Goal: Check status: Check status

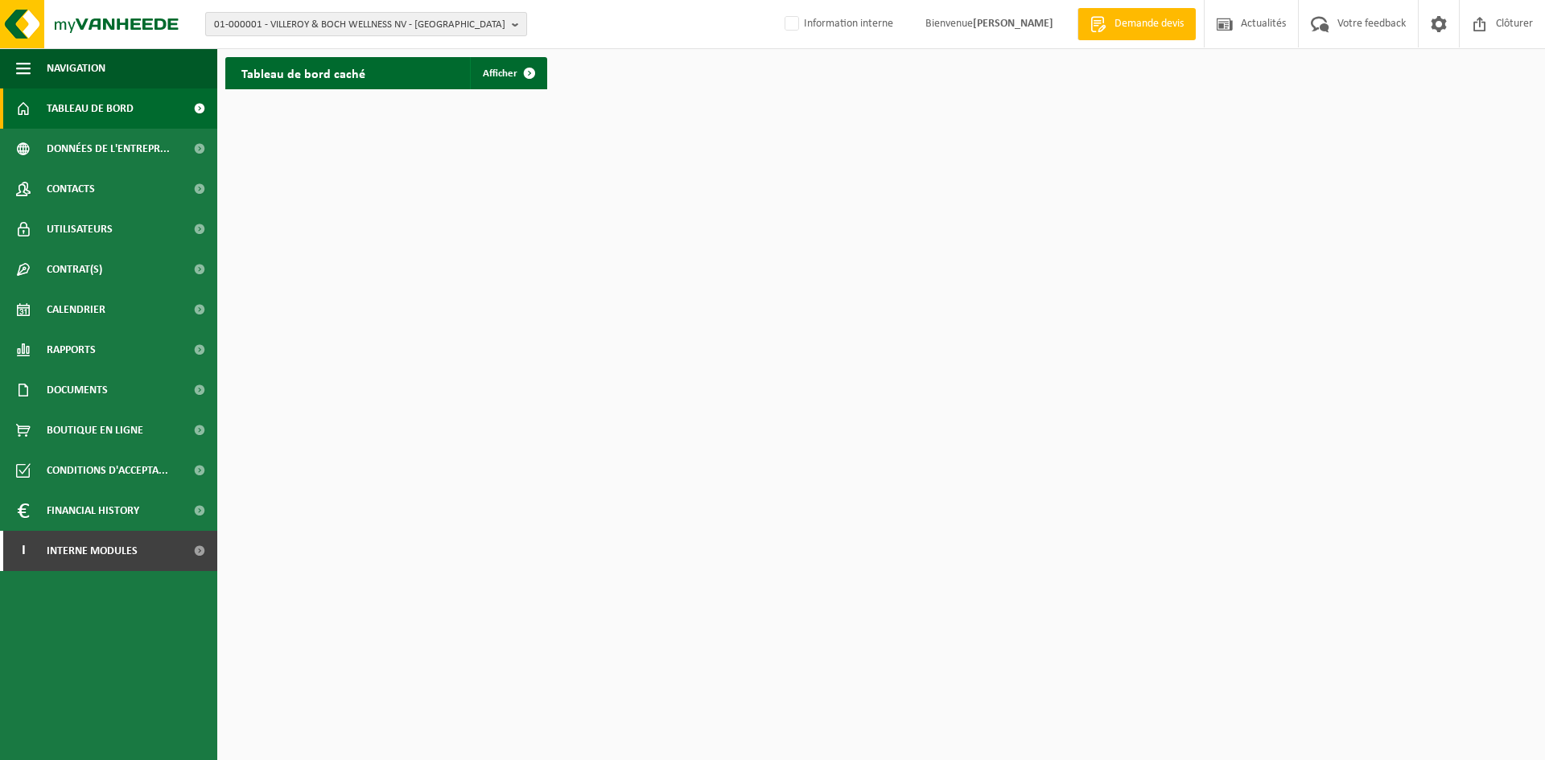
click at [325, 31] on span "01-000001 - VILLEROY & BOCH WELLNESS NV - ROESELARE" at bounding box center [359, 25] width 291 height 24
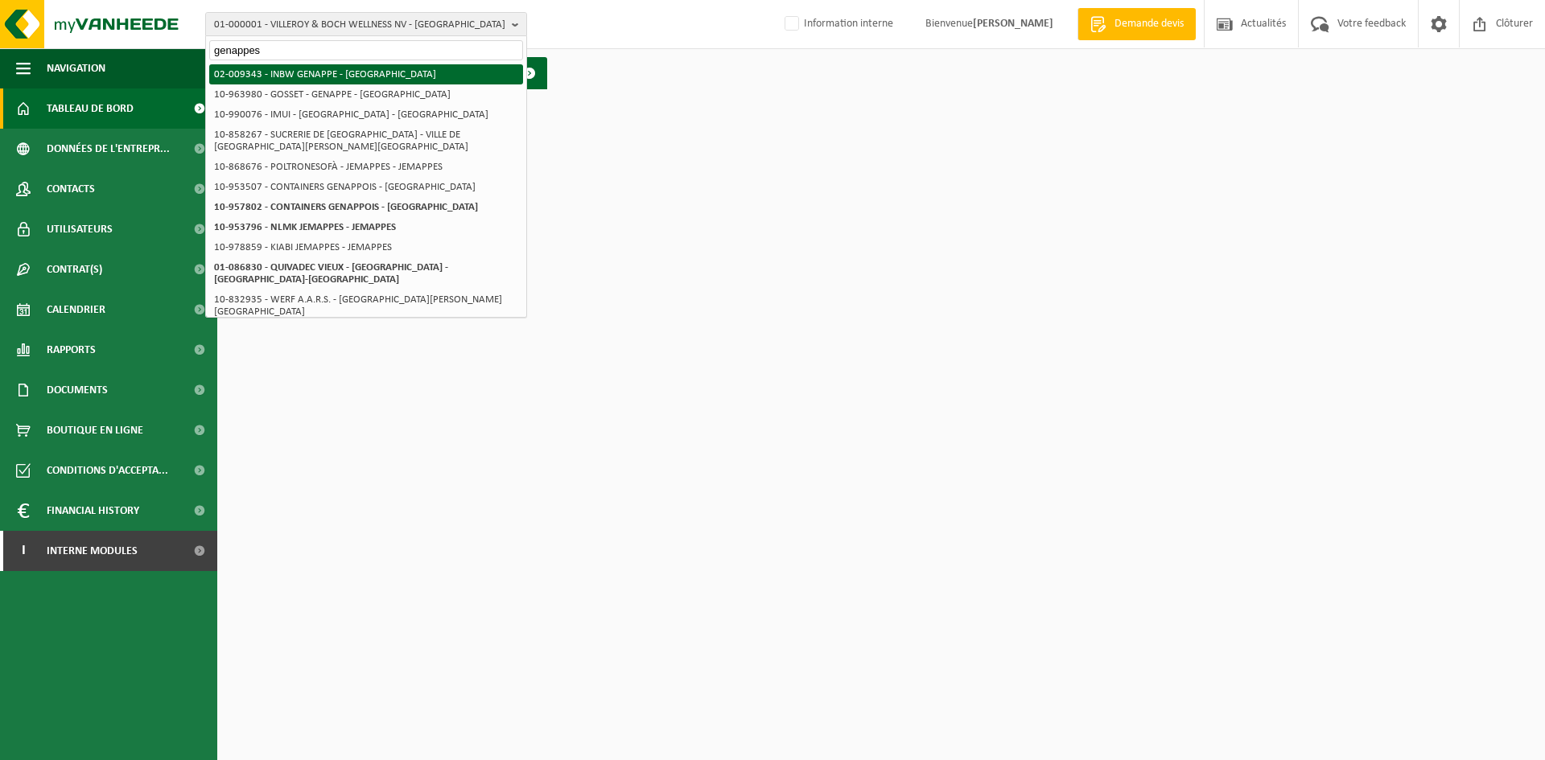
type input "genappes"
click at [333, 76] on li "02-009343 - INBW GENAPPE - GENAPPE" at bounding box center [366, 74] width 314 height 20
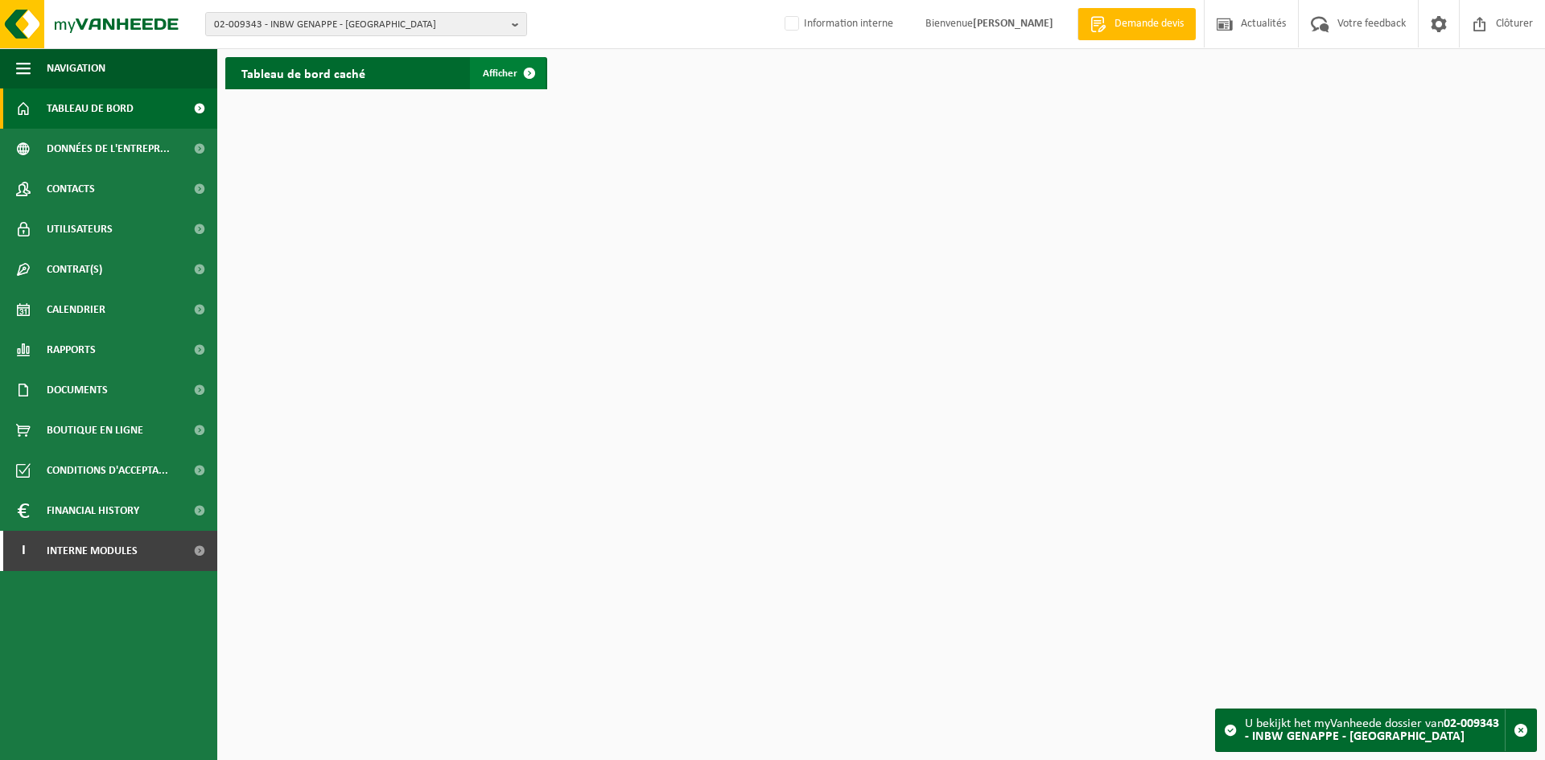
click at [542, 76] on span at bounding box center [529, 73] width 32 height 32
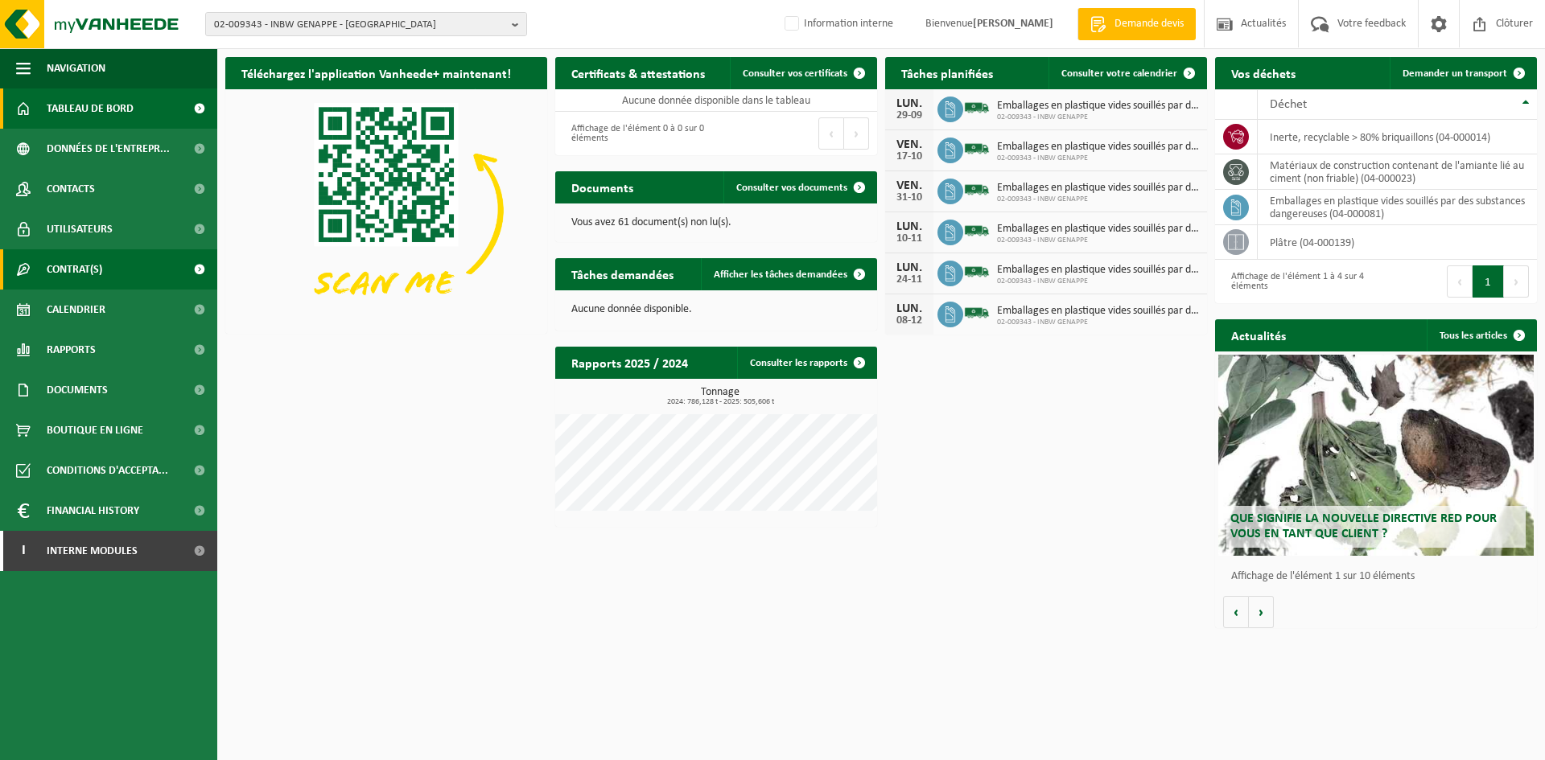
click at [105, 270] on link "Contrat(s)" at bounding box center [108, 269] width 217 height 40
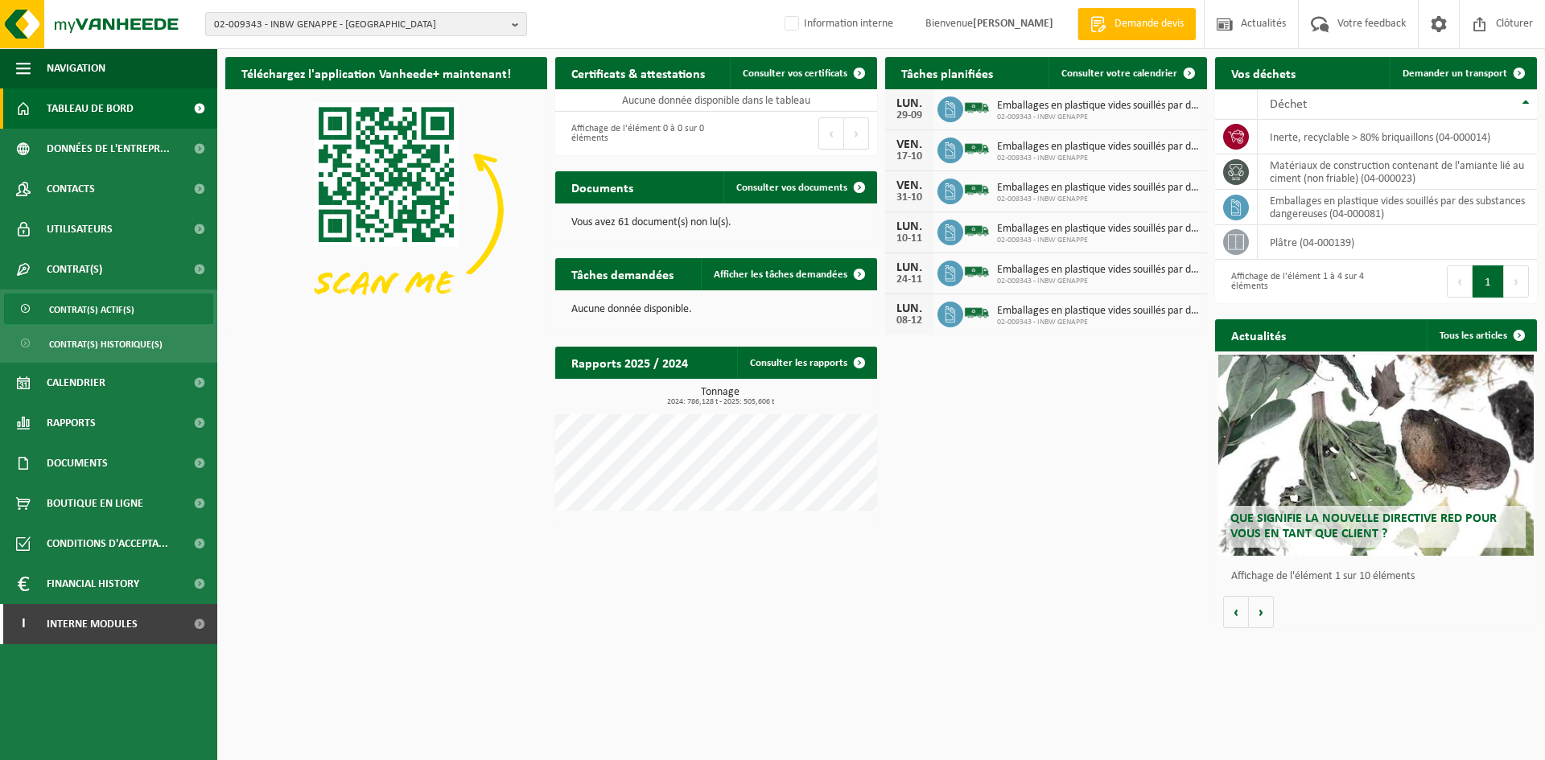
click at [159, 318] on link "Contrat(s) actif(s)" at bounding box center [108, 309] width 209 height 31
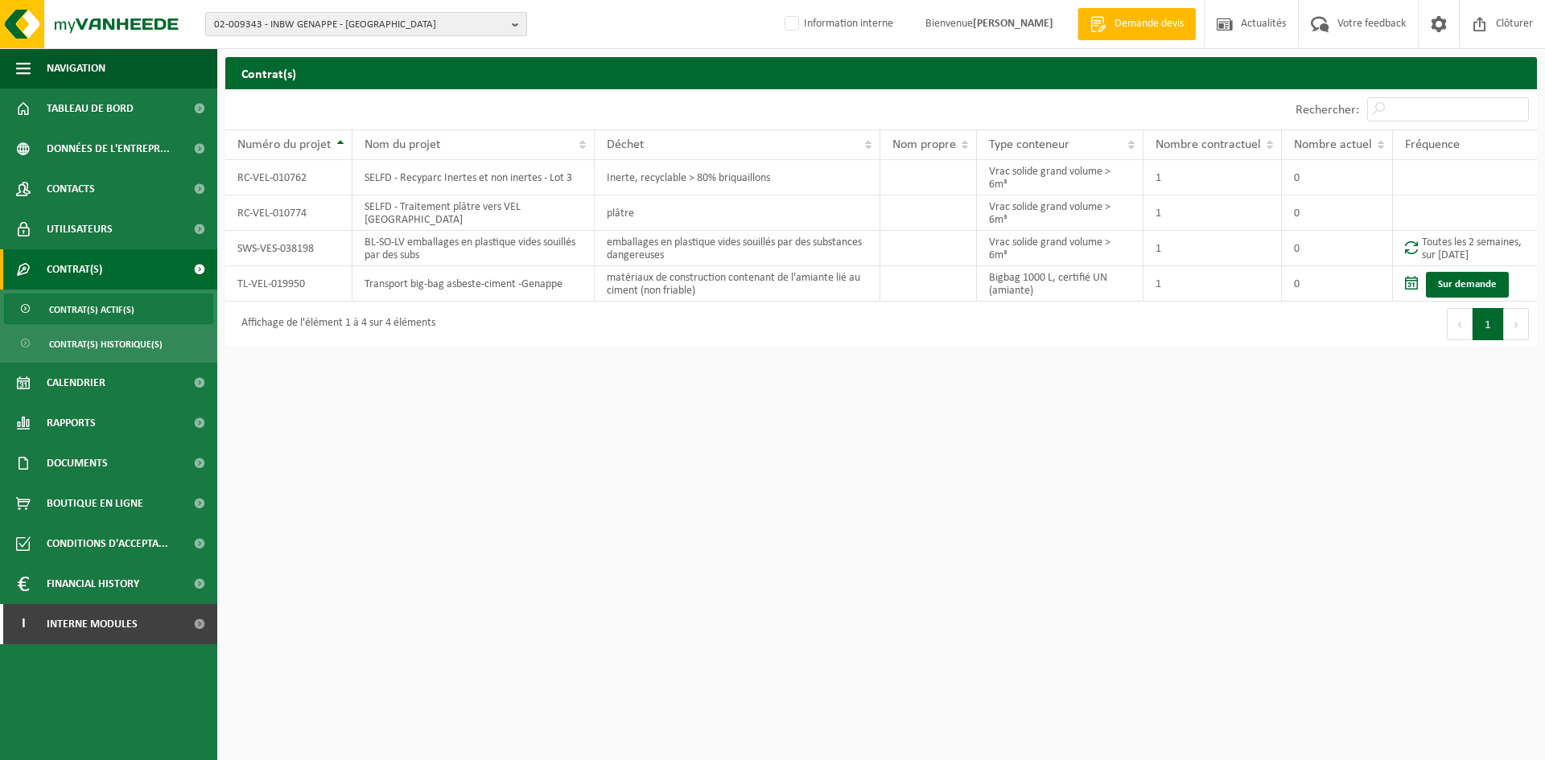
click at [257, 27] on span "02-009343 - INBW GENAPPE - [GEOGRAPHIC_DATA]" at bounding box center [359, 25] width 291 height 24
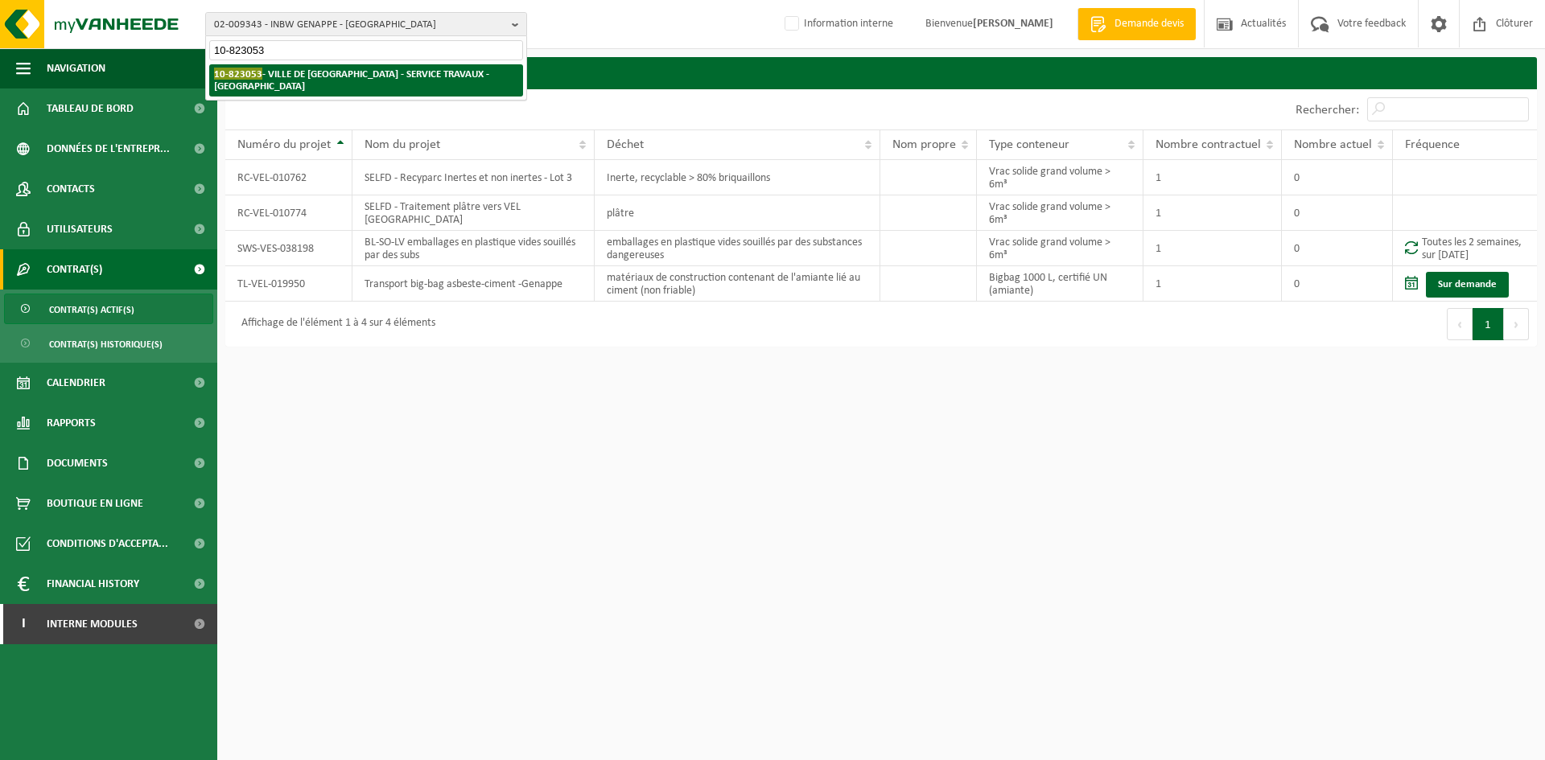
type input "10-823053"
click at [303, 73] on strong "10-823053 - VILLE DE GENAPPE - SERVICE TRAVAUX - GENAPPE" at bounding box center [351, 80] width 275 height 24
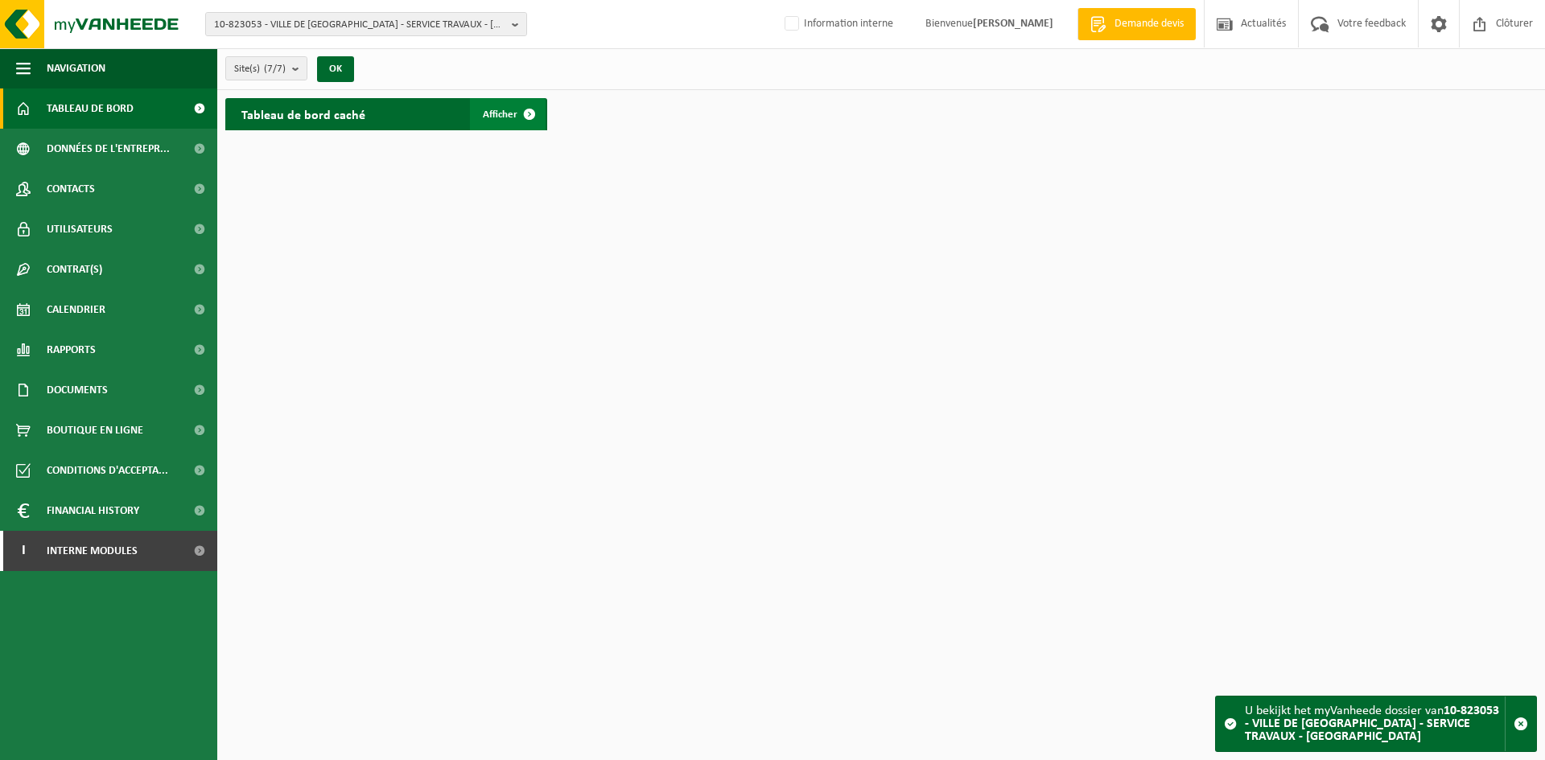
click at [506, 122] on link "Afficher" at bounding box center [508, 114] width 76 height 32
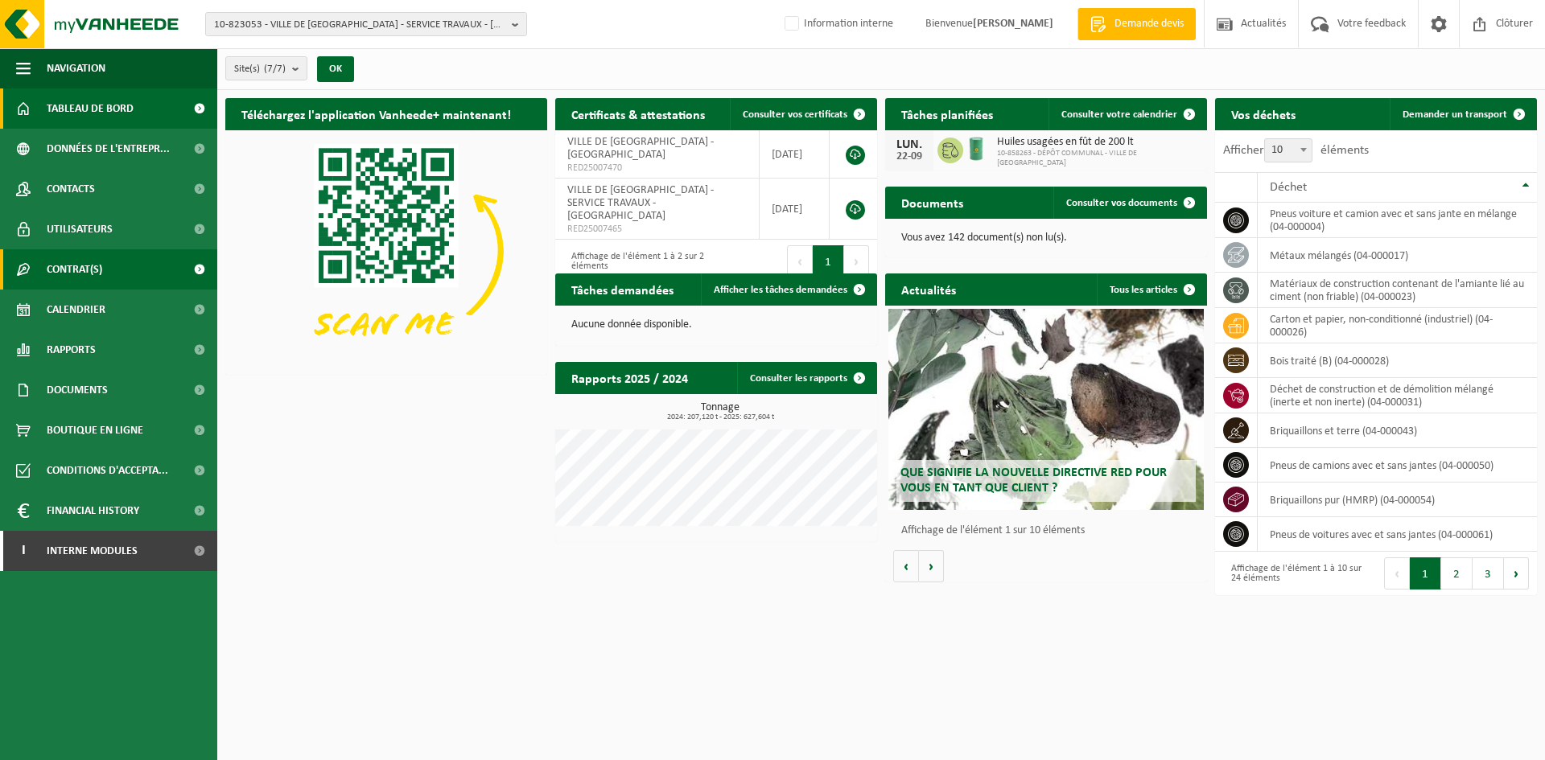
click at [115, 273] on link "Contrat(s)" at bounding box center [108, 269] width 217 height 40
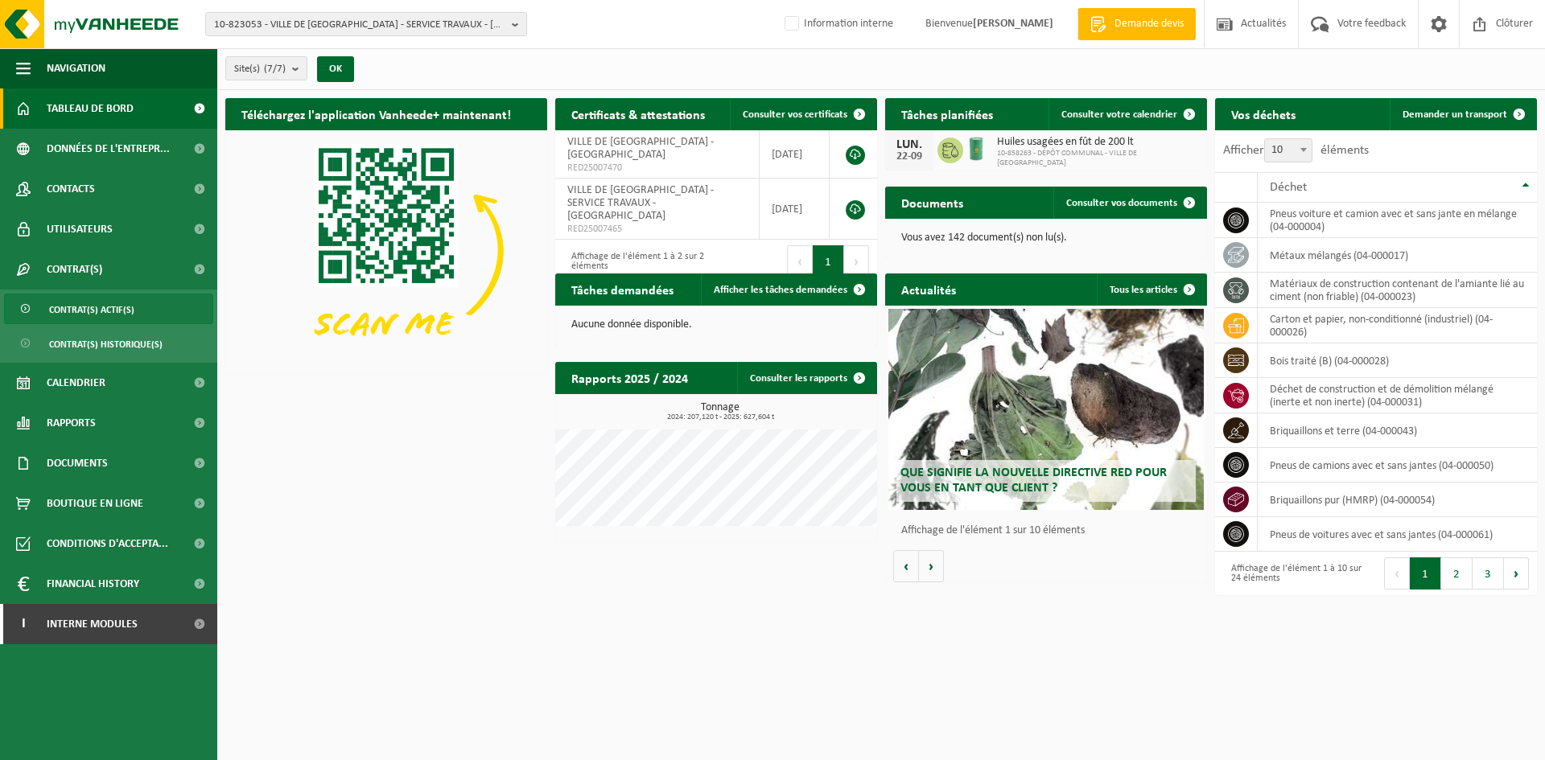
click at [130, 320] on span "Contrat(s) actif(s)" at bounding box center [91, 310] width 85 height 31
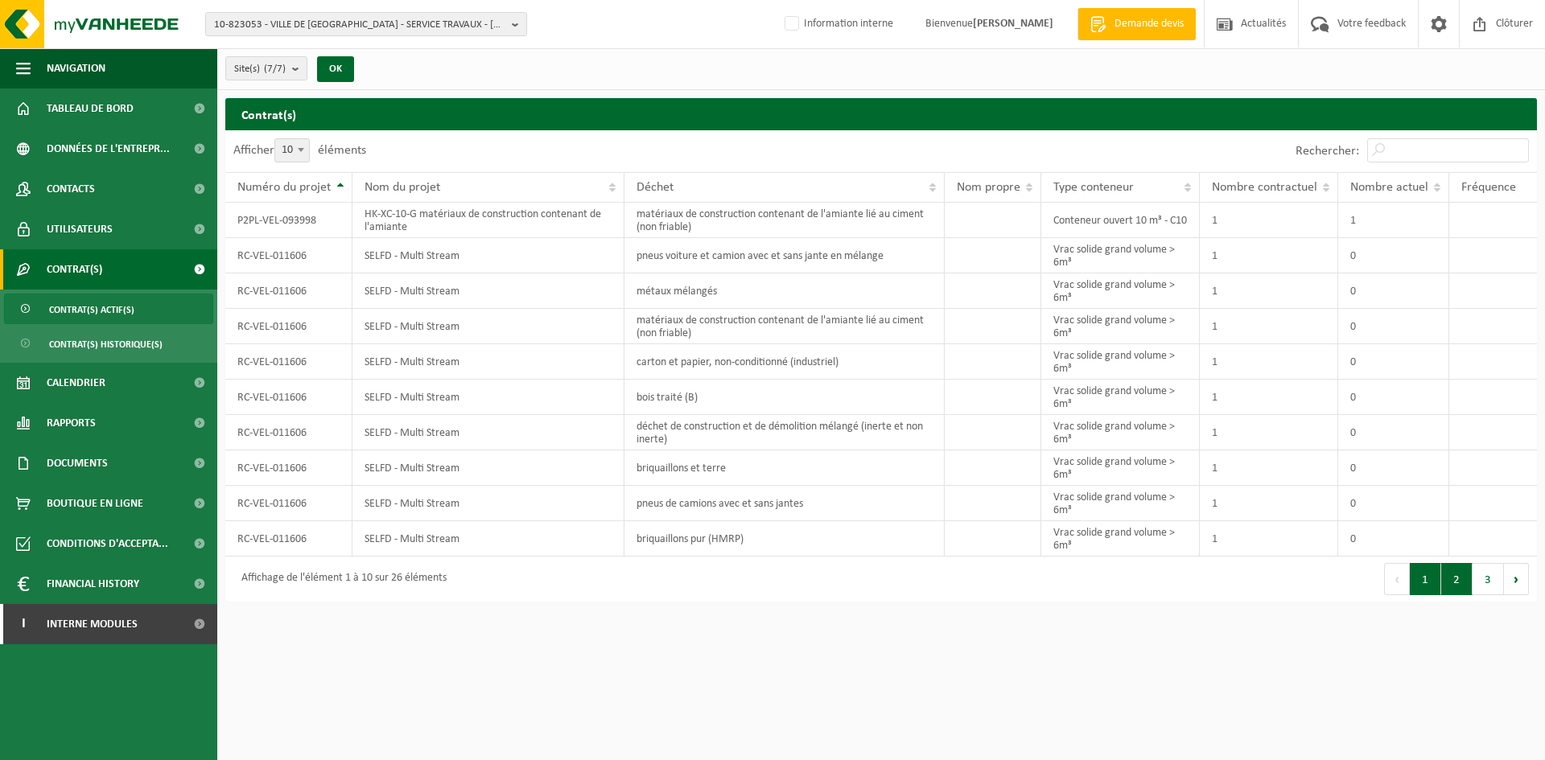
click at [1457, 581] on button "2" at bounding box center [1456, 579] width 31 height 32
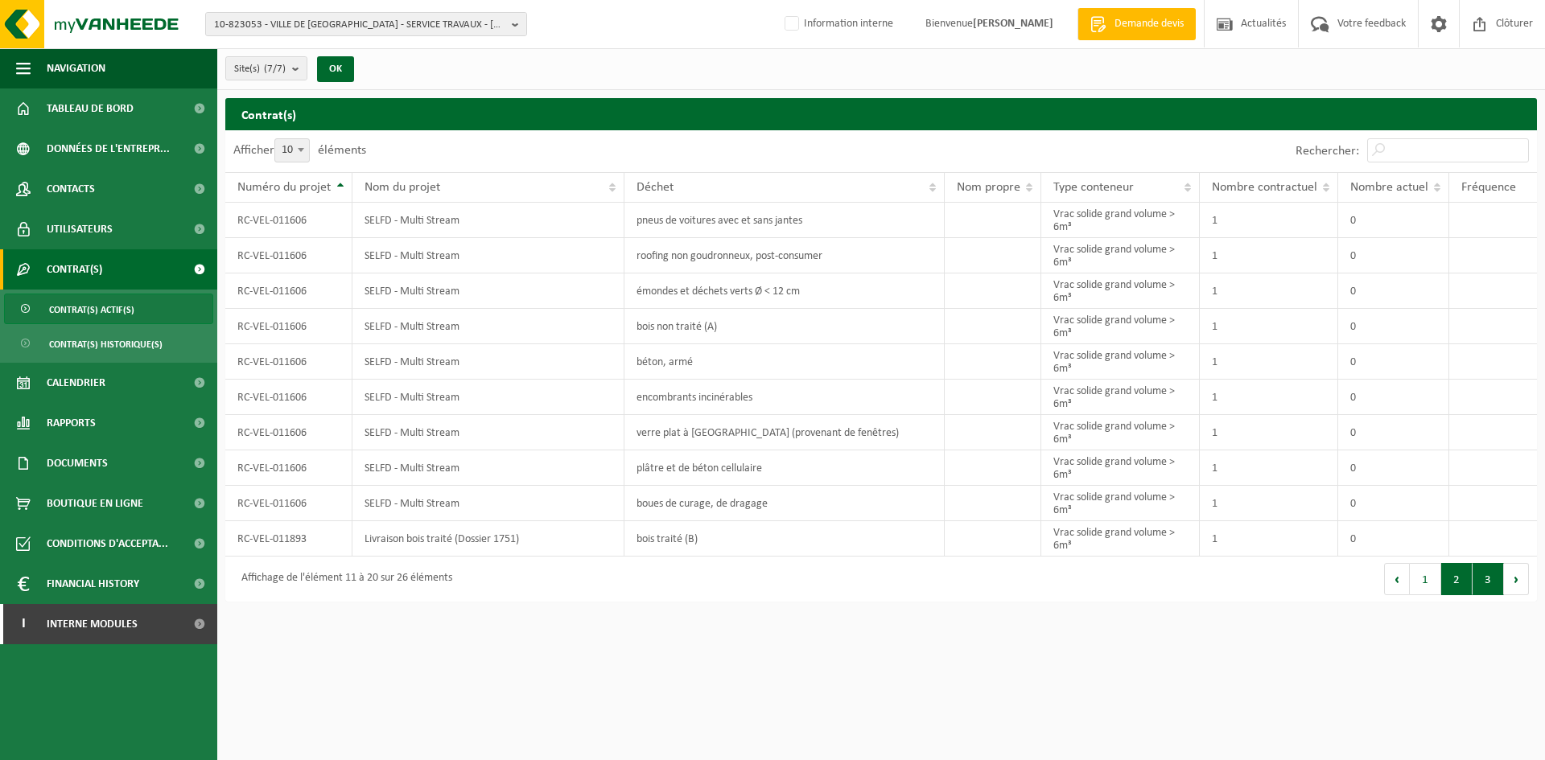
click at [1476, 584] on button "3" at bounding box center [1488, 579] width 31 height 32
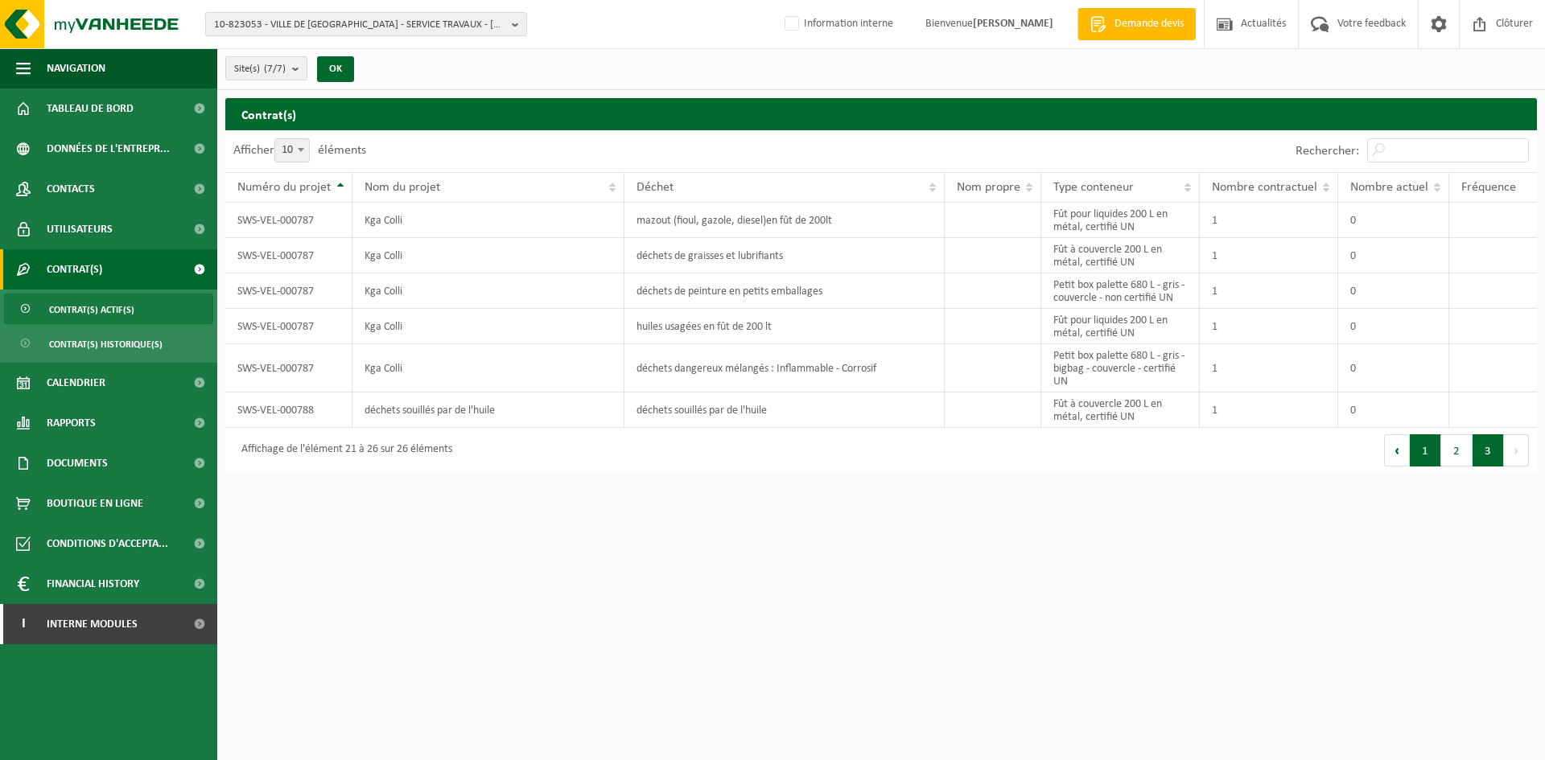
click at [1425, 456] on button "1" at bounding box center [1425, 451] width 31 height 32
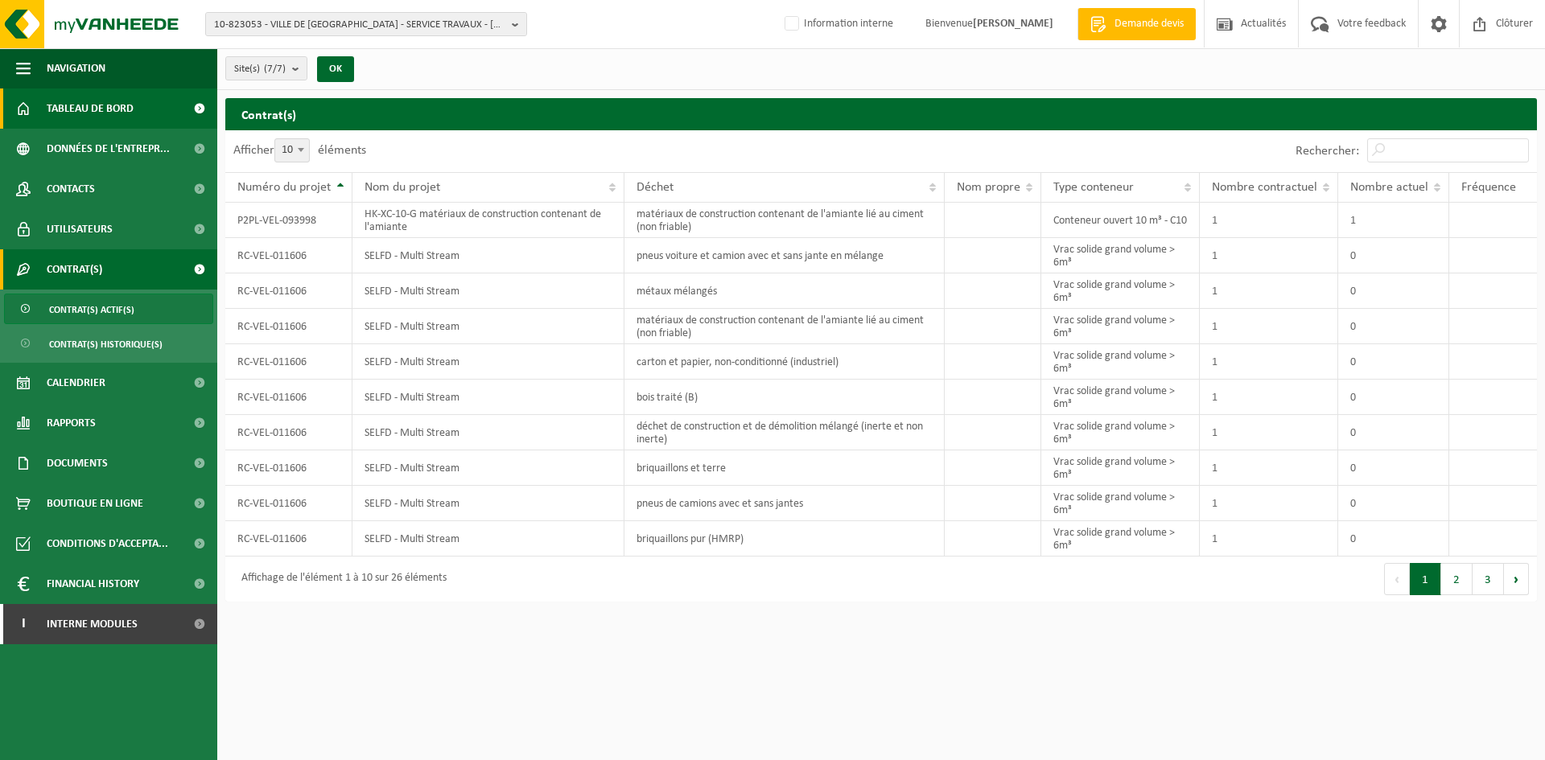
click at [114, 110] on span "Tableau de bord" at bounding box center [90, 109] width 87 height 40
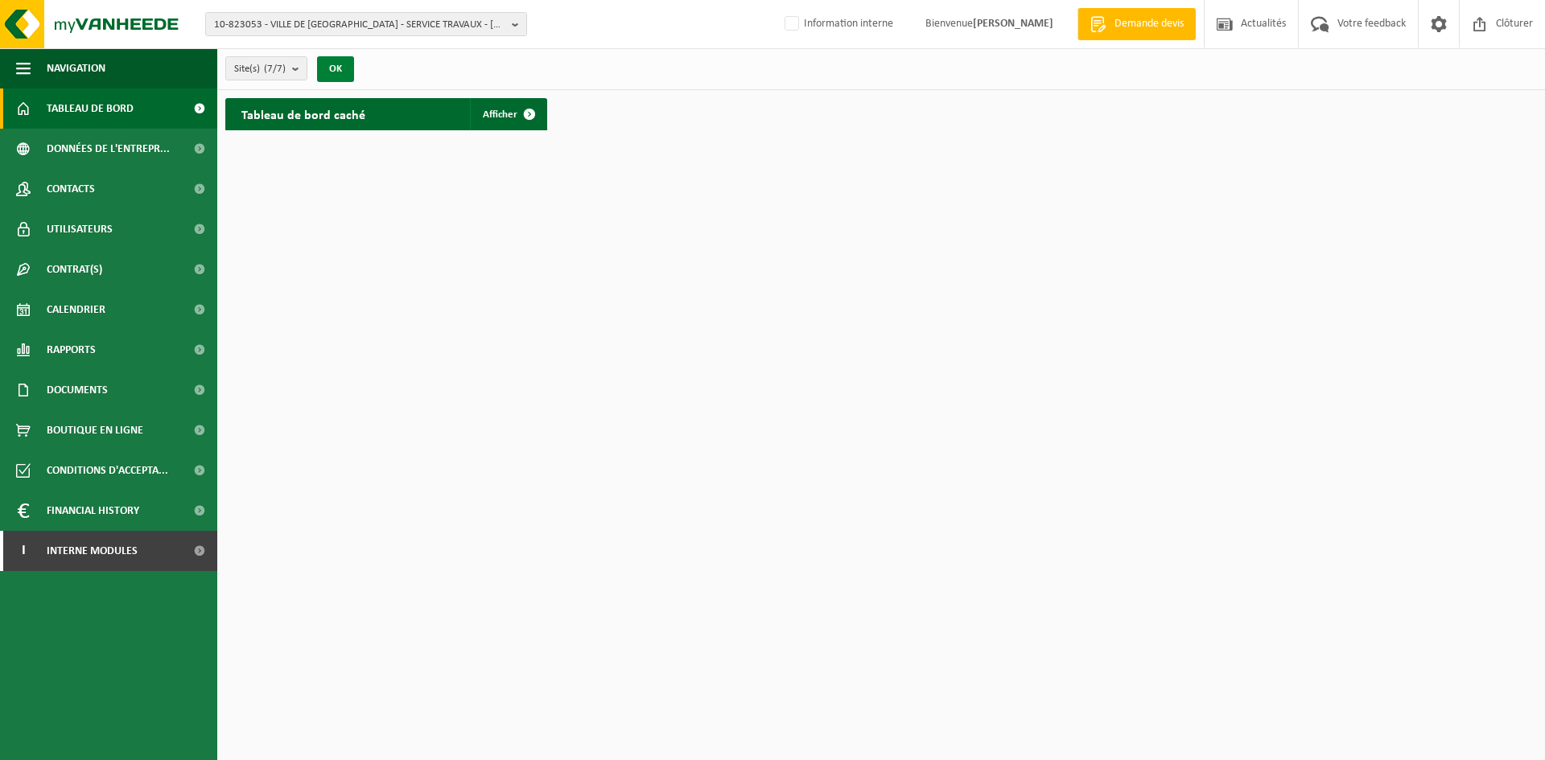
click at [345, 74] on button "OK" at bounding box center [335, 69] width 37 height 26
click at [488, 98] on link "Afficher" at bounding box center [508, 114] width 76 height 32
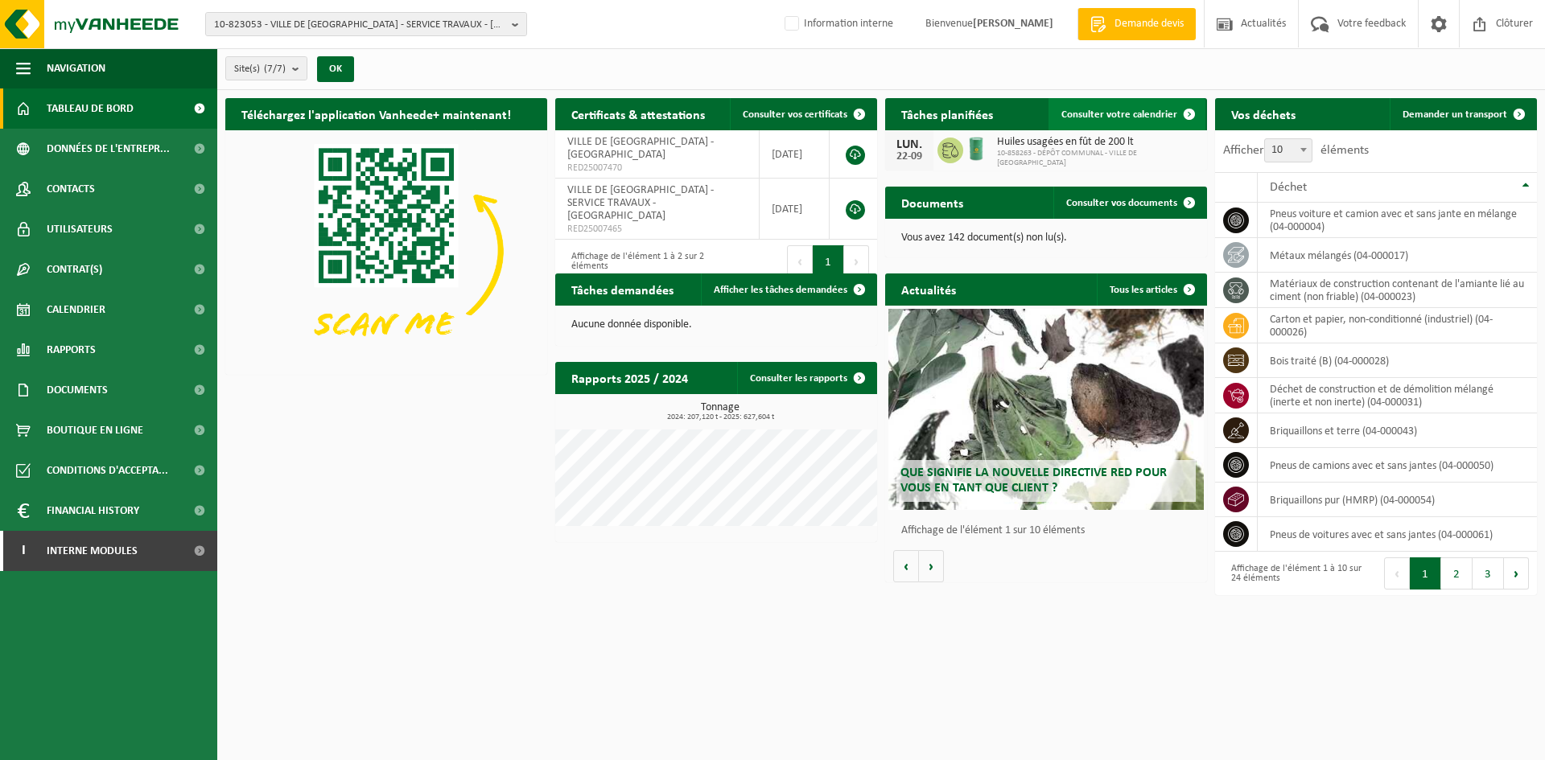
click at [1136, 111] on span "Consulter votre calendrier" at bounding box center [1119, 114] width 116 height 10
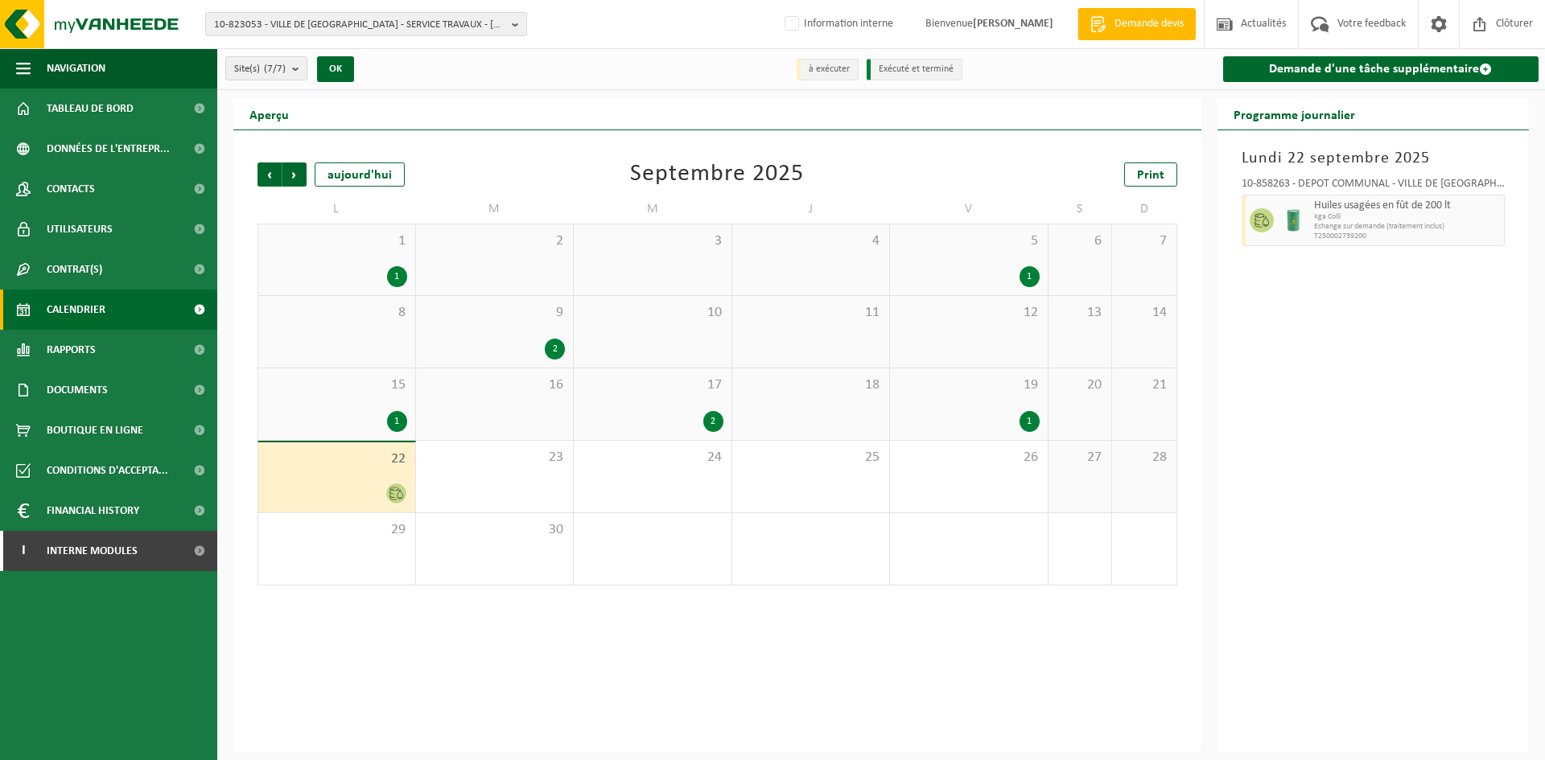
click at [389, 420] on div "1" at bounding box center [397, 421] width 20 height 21
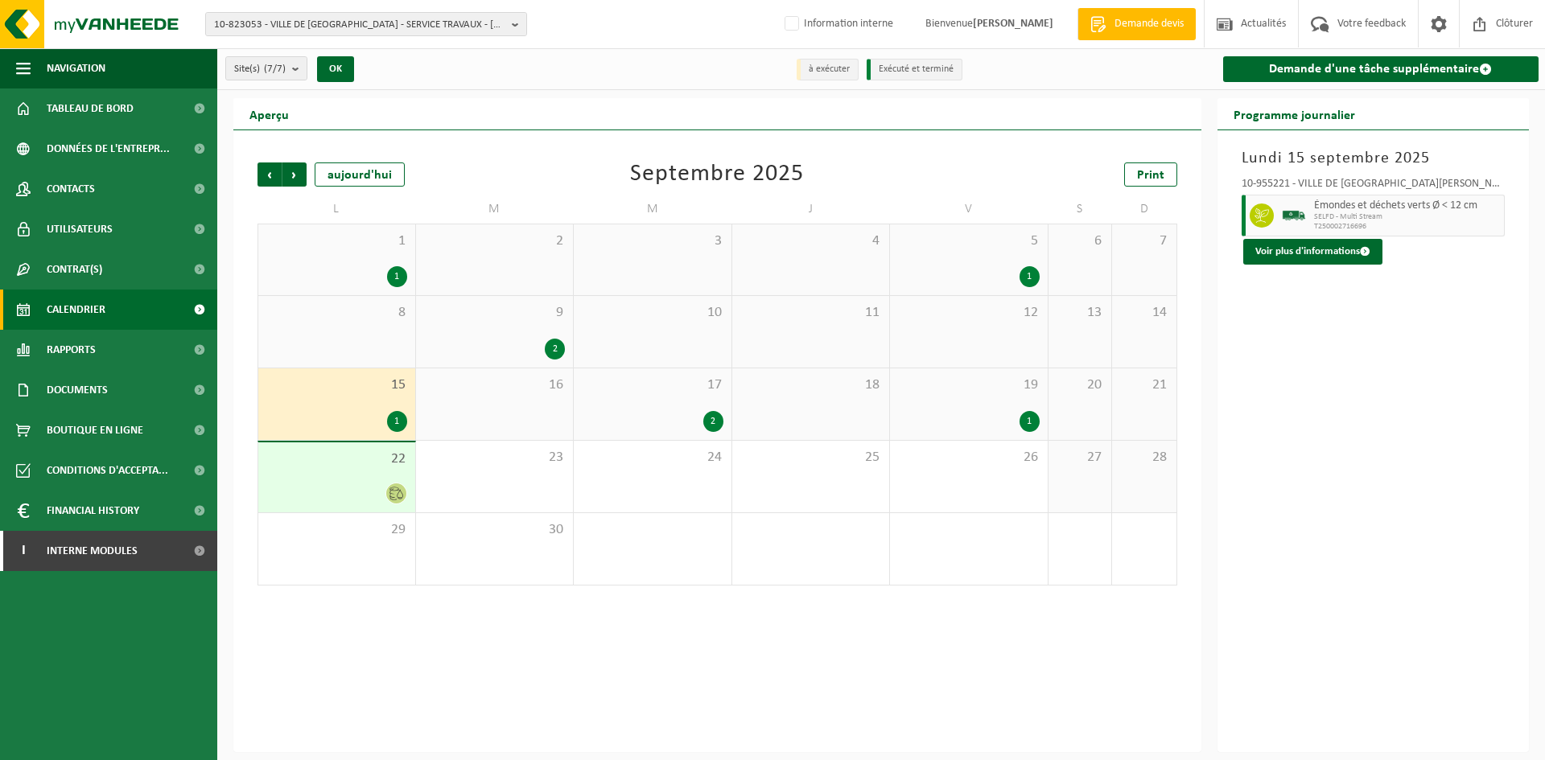
click at [730, 406] on div "17 2" at bounding box center [653, 405] width 158 height 72
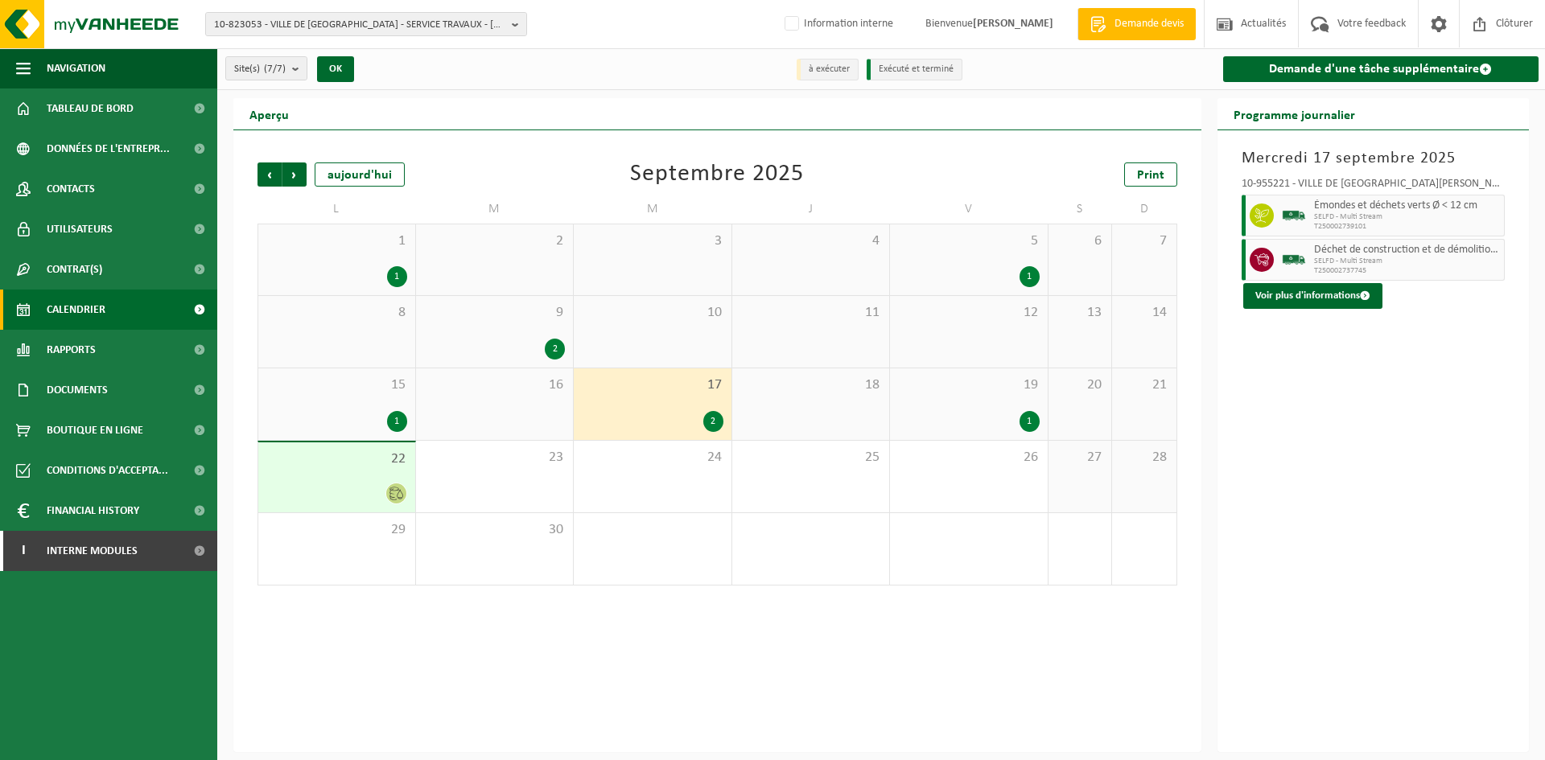
click at [983, 416] on div "1" at bounding box center [969, 421] width 142 height 21
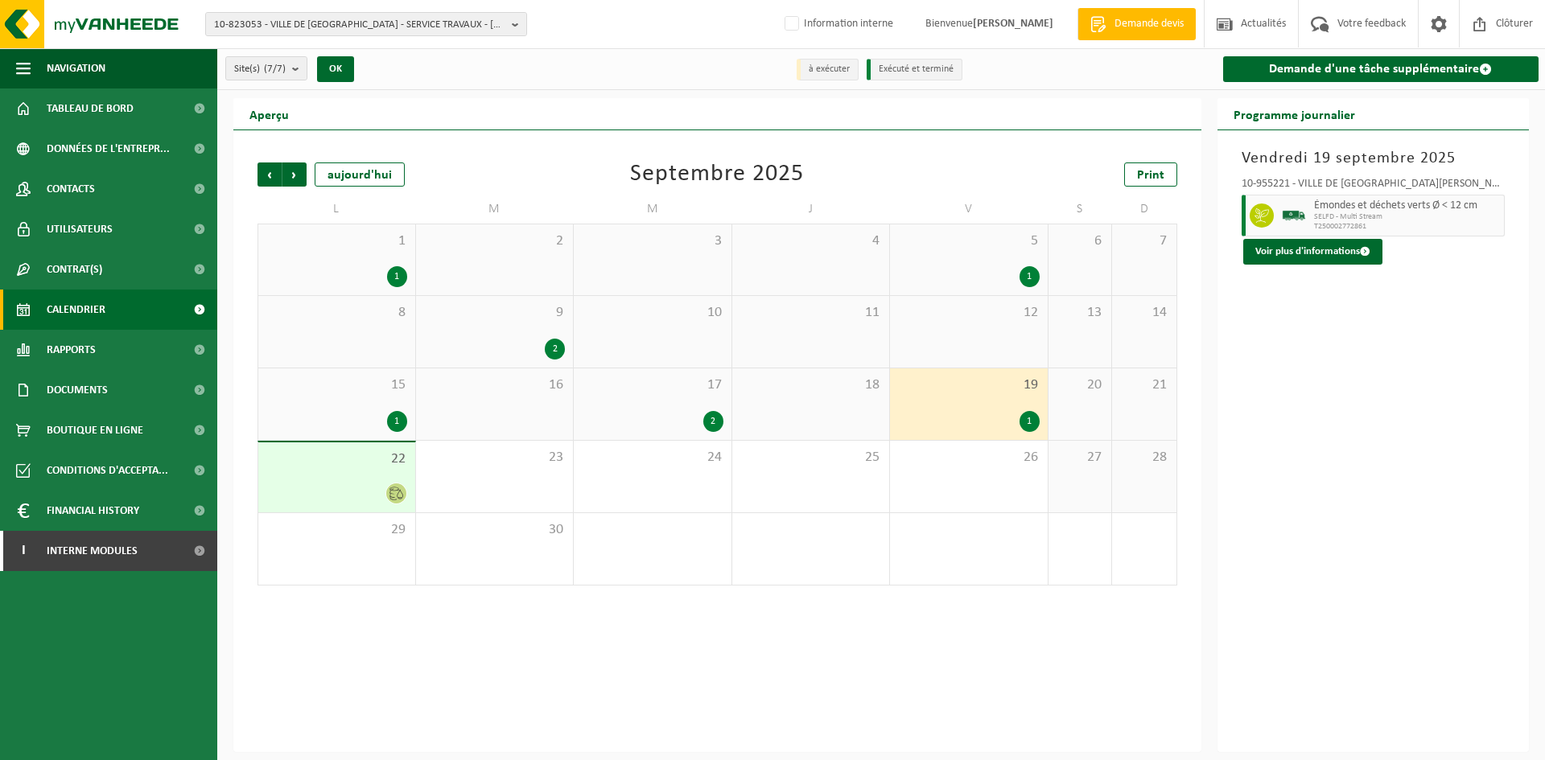
click at [1024, 264] on div "5 1" at bounding box center [969, 260] width 158 height 71
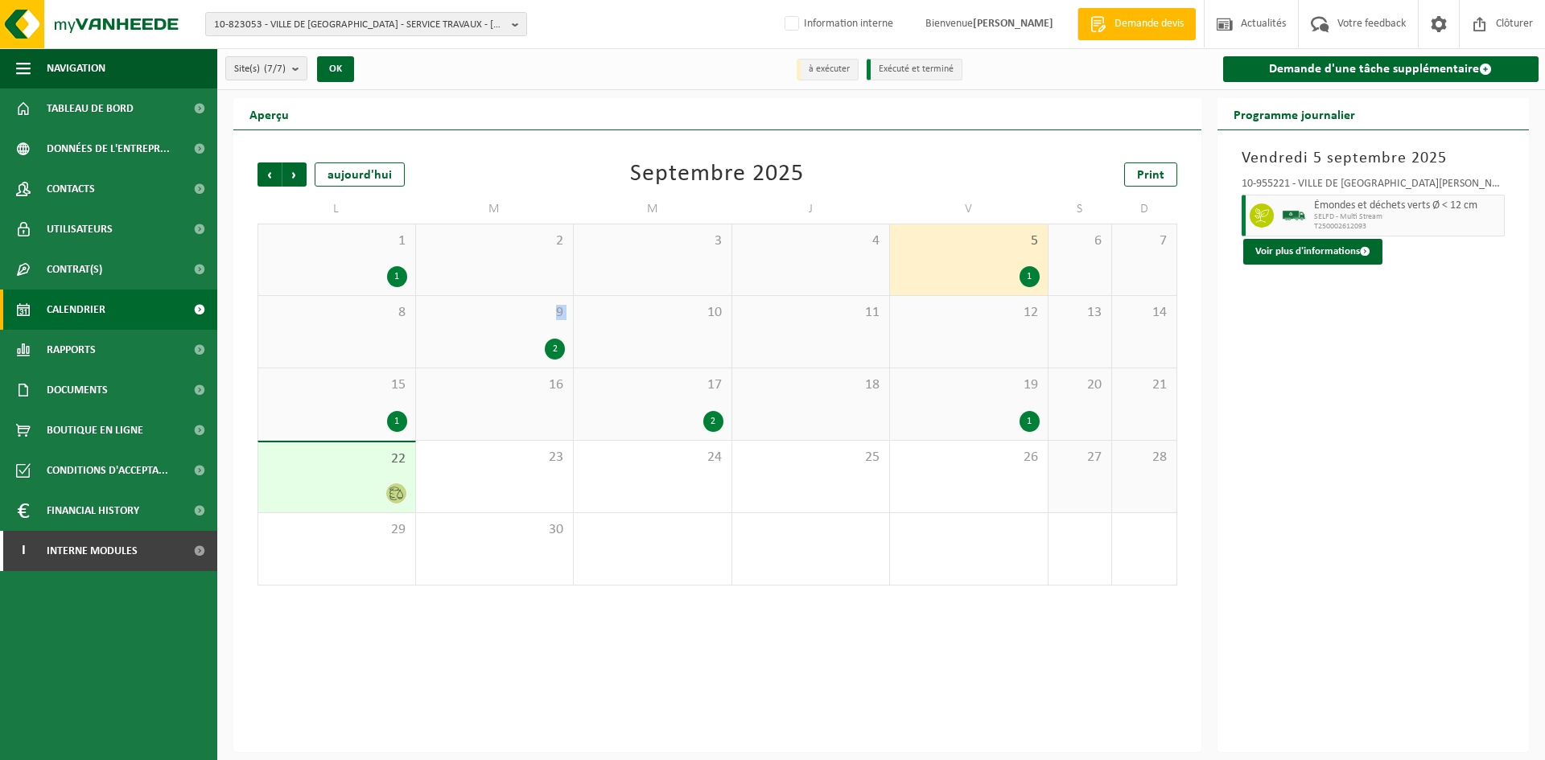
click at [509, 332] on div "9 2" at bounding box center [495, 332] width 158 height 72
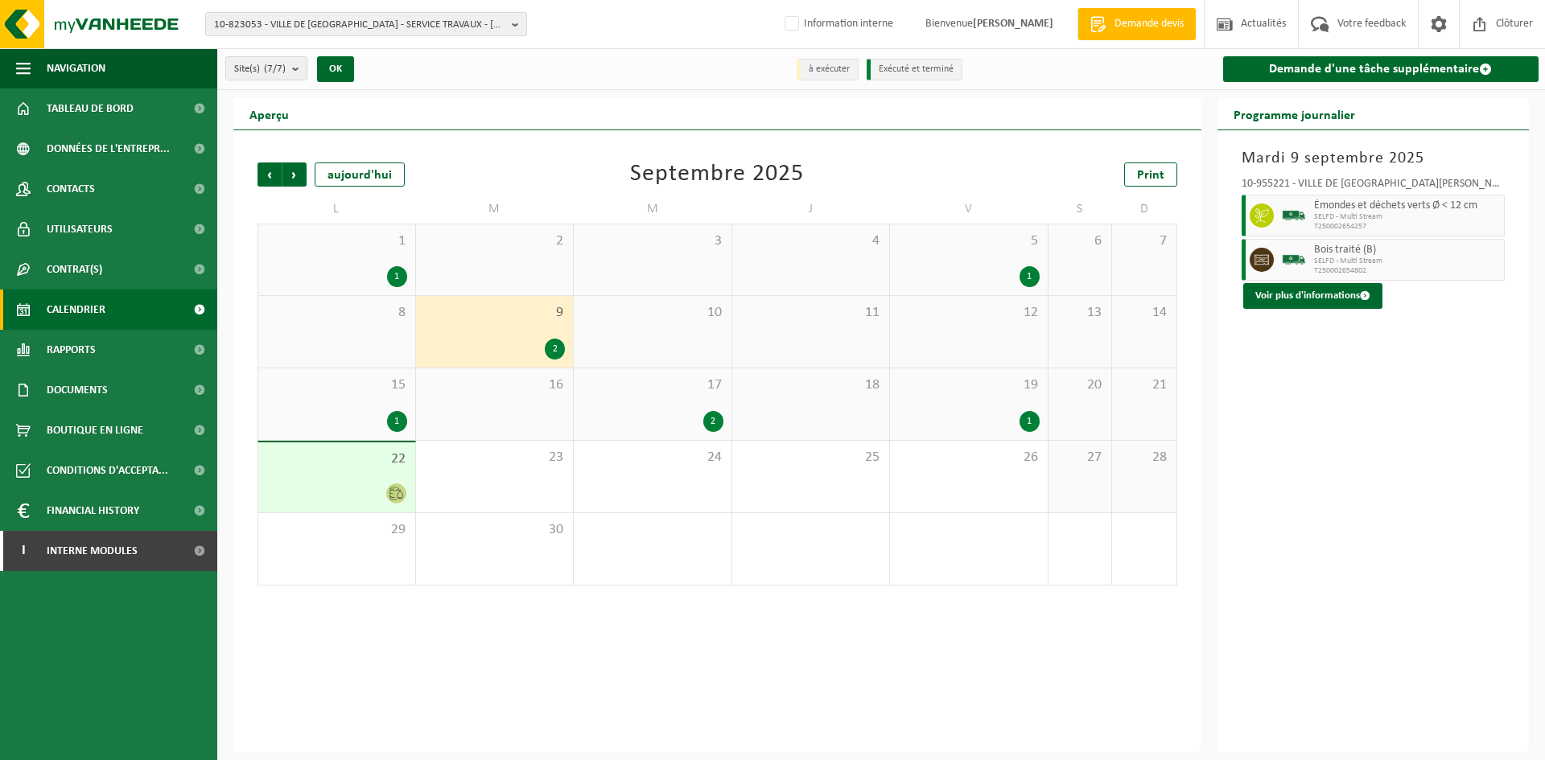
click at [363, 263] on div "1 1" at bounding box center [336, 260] width 157 height 71
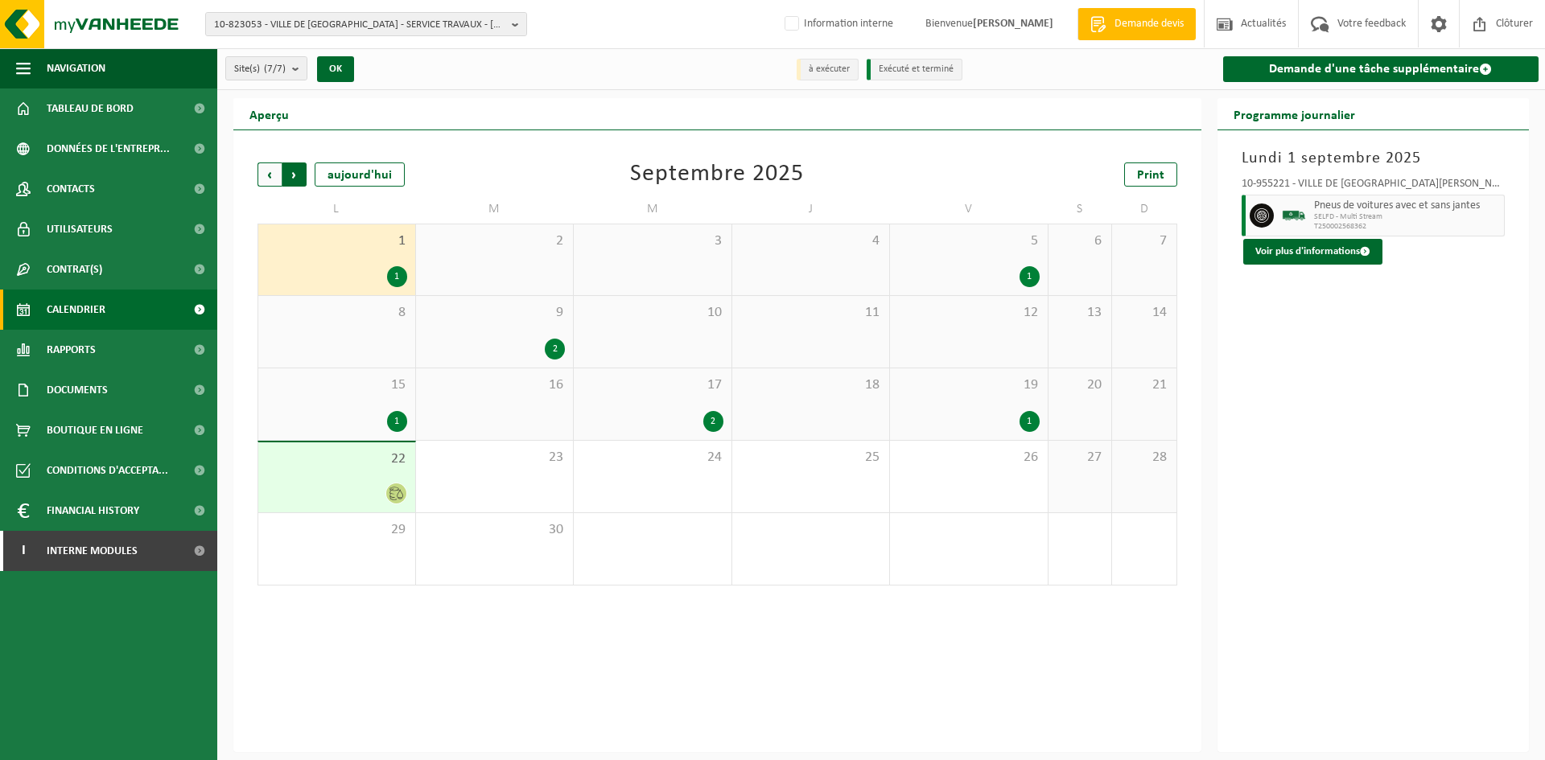
click at [266, 167] on span "Précédent" at bounding box center [270, 175] width 24 height 24
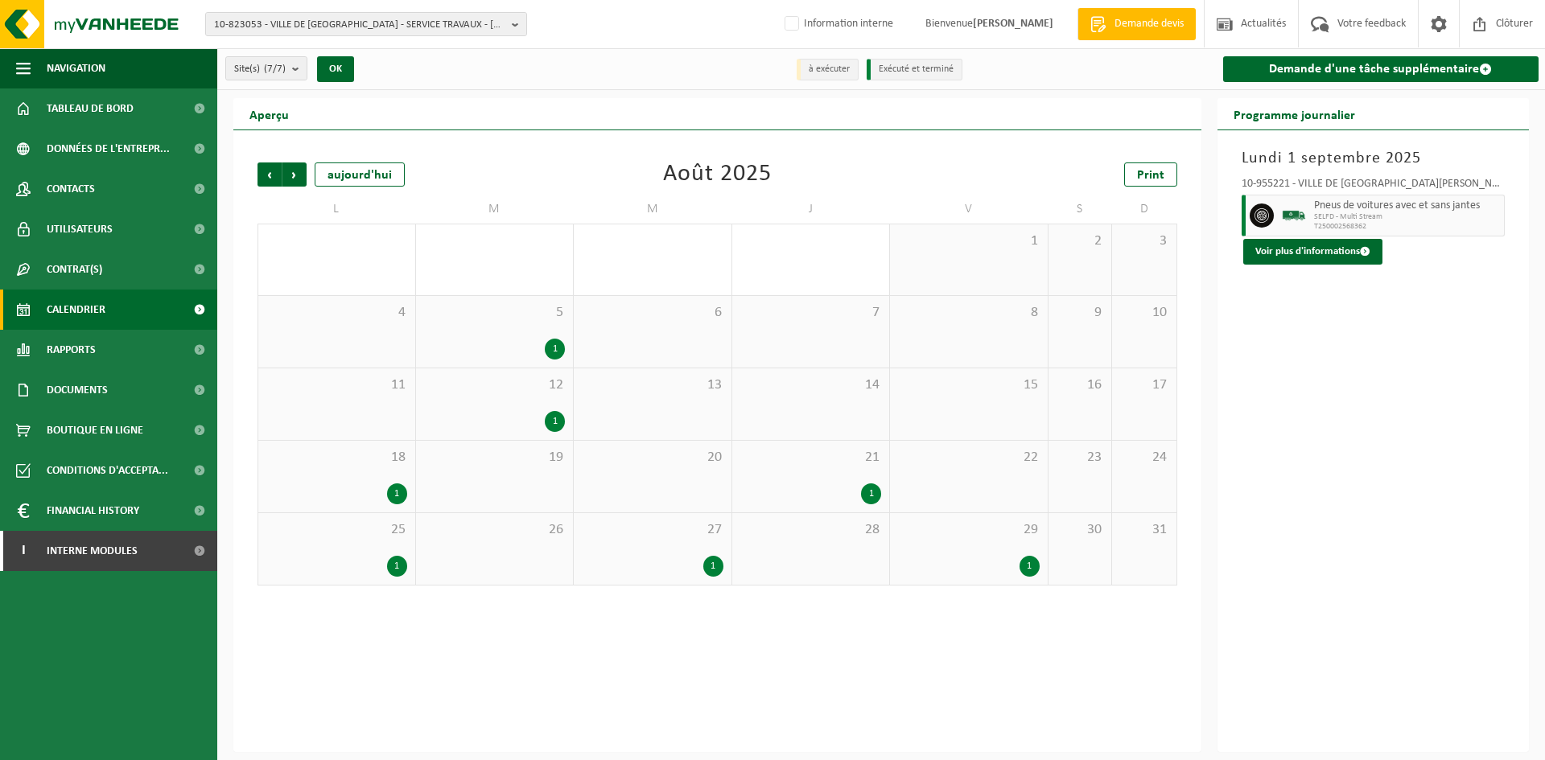
click at [1004, 534] on span "29" at bounding box center [969, 530] width 142 height 18
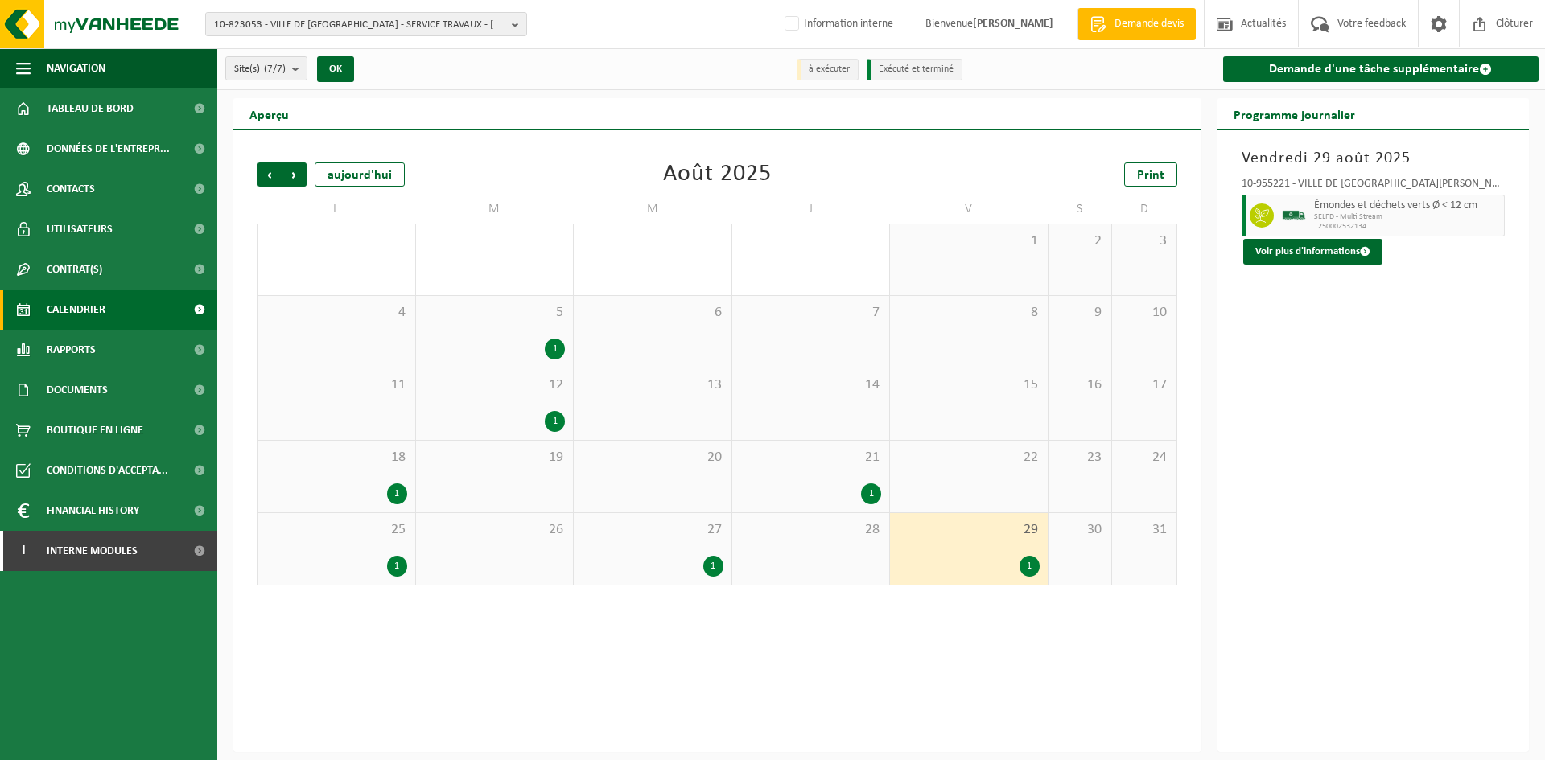
click at [702, 542] on div "27 1" at bounding box center [653, 549] width 158 height 72
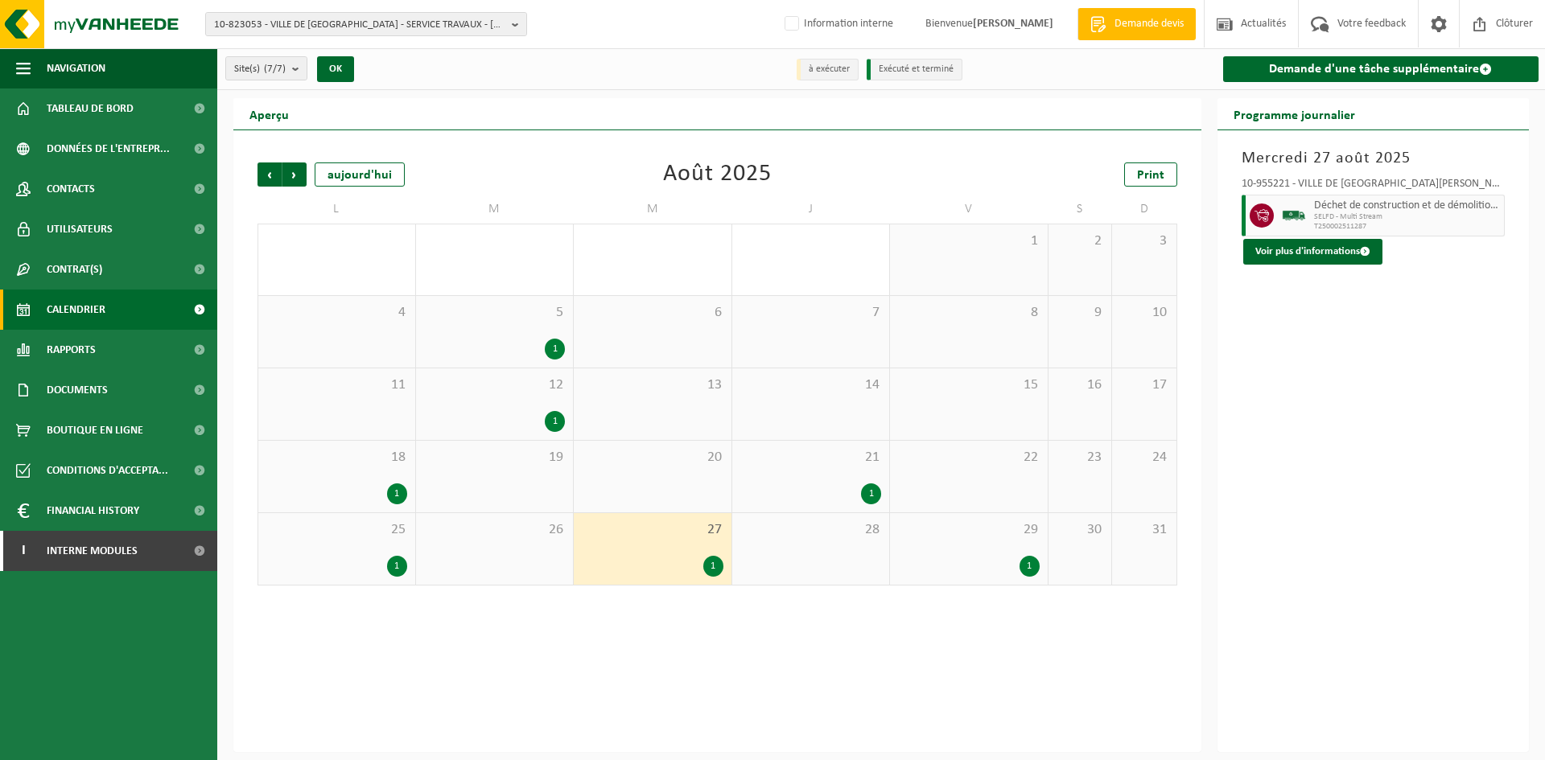
click at [371, 537] on span "25" at bounding box center [336, 530] width 141 height 18
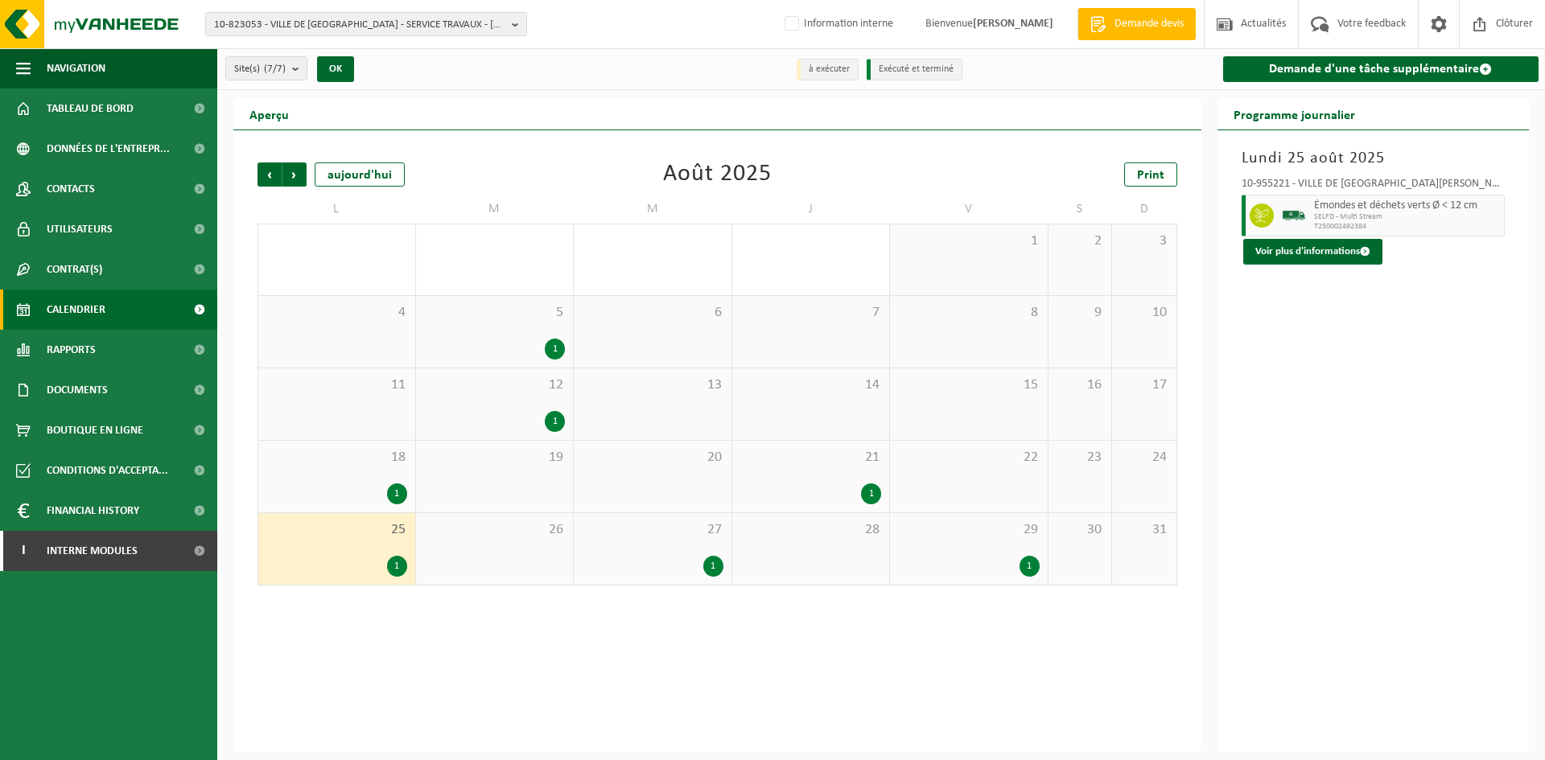
click at [835, 491] on div "1" at bounding box center [811, 494] width 142 height 21
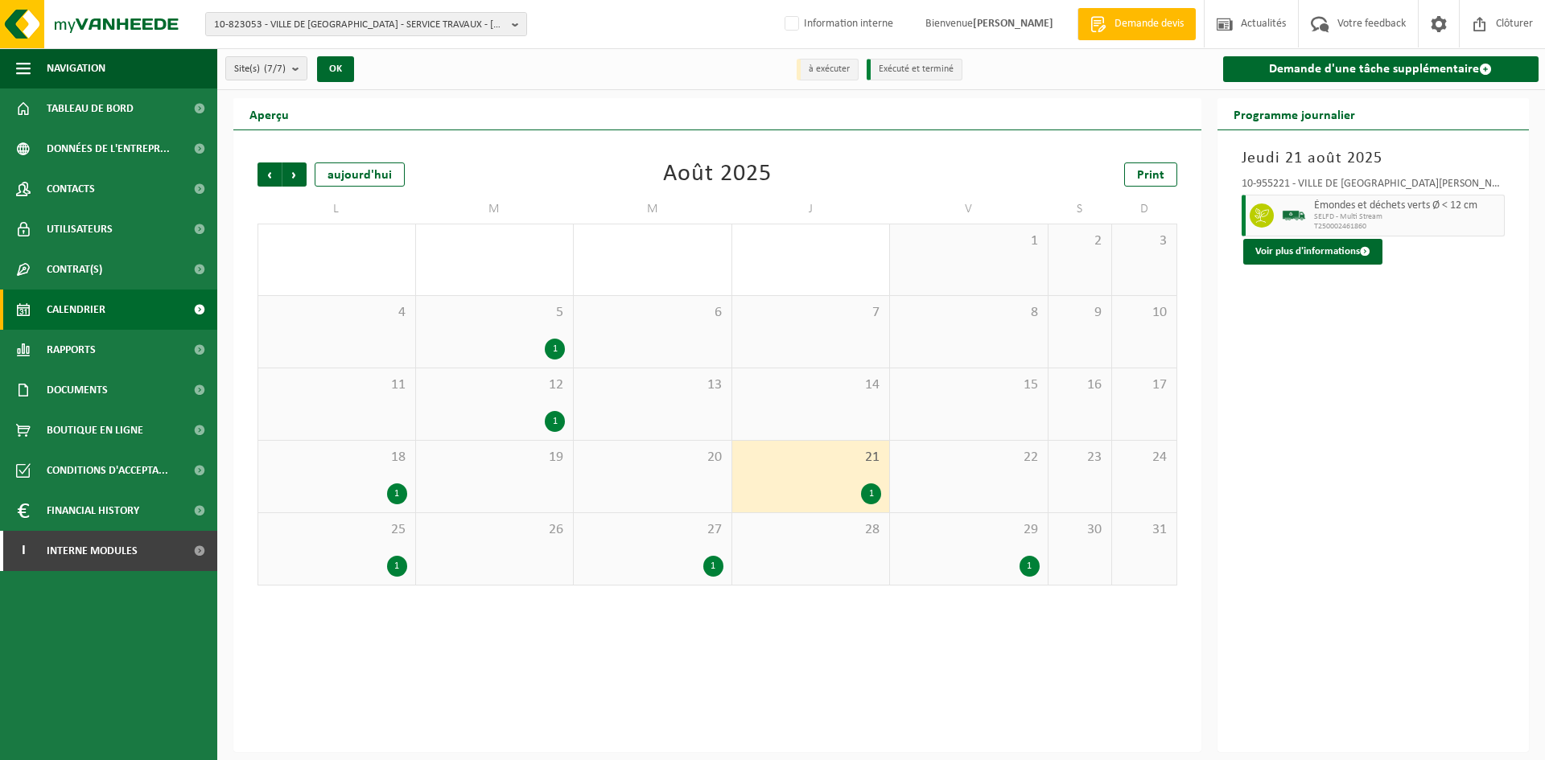
click at [365, 468] on div "18 1" at bounding box center [336, 477] width 157 height 72
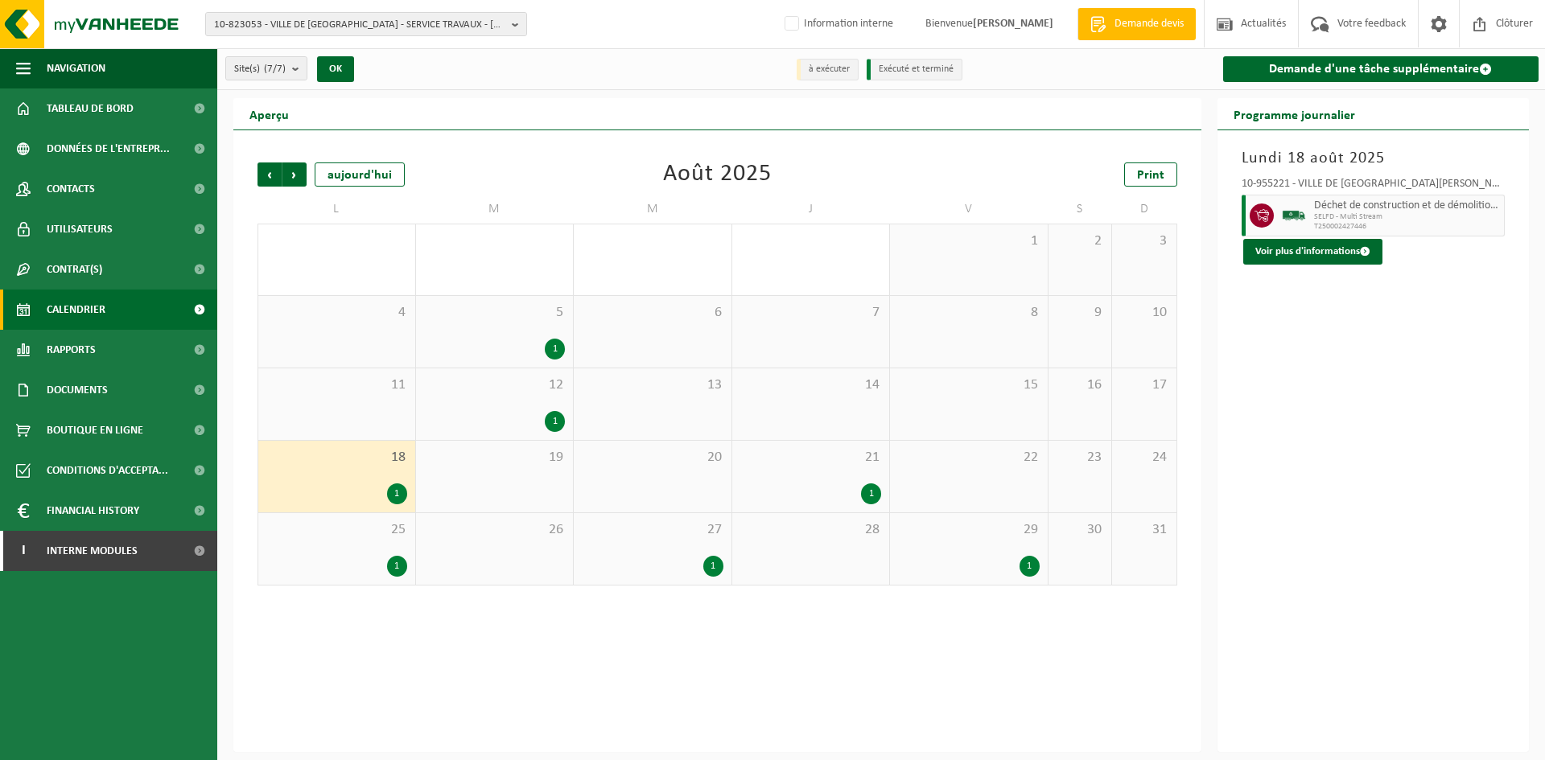
click at [553, 407] on div "12 1" at bounding box center [495, 405] width 158 height 72
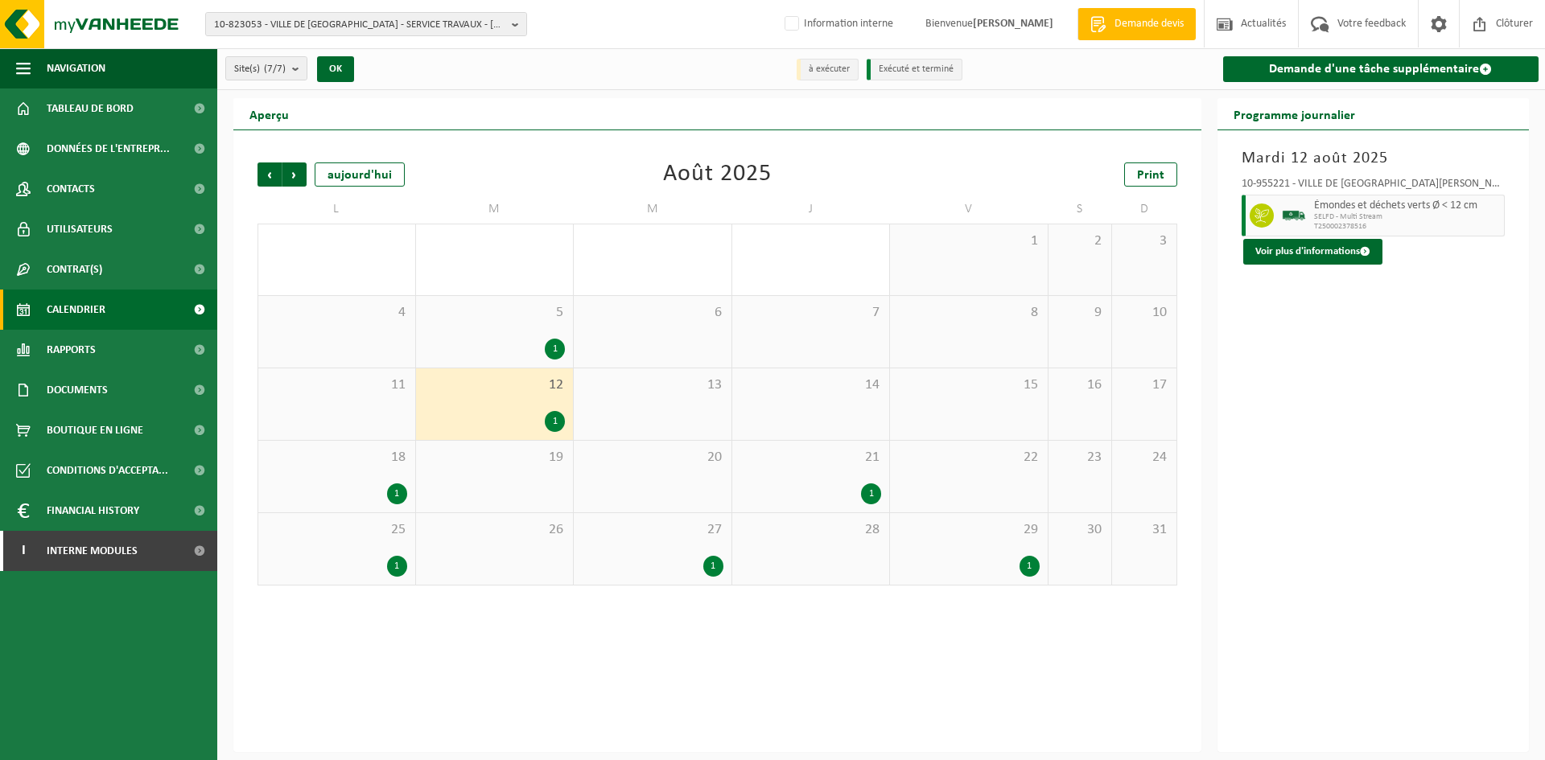
click at [539, 399] on div "12 1" at bounding box center [495, 405] width 158 height 72
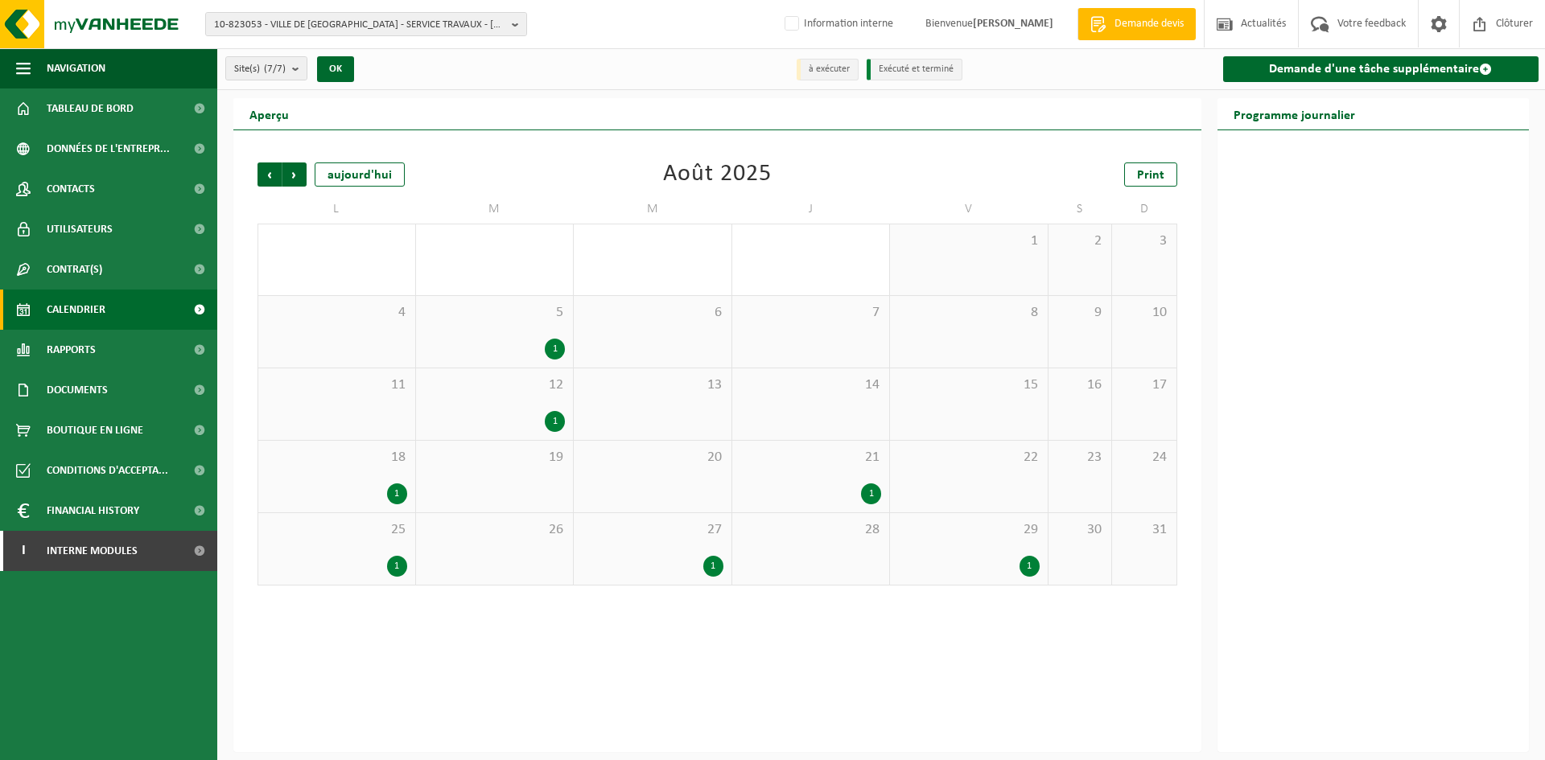
click at [363, 491] on div "1" at bounding box center [336, 494] width 141 height 21
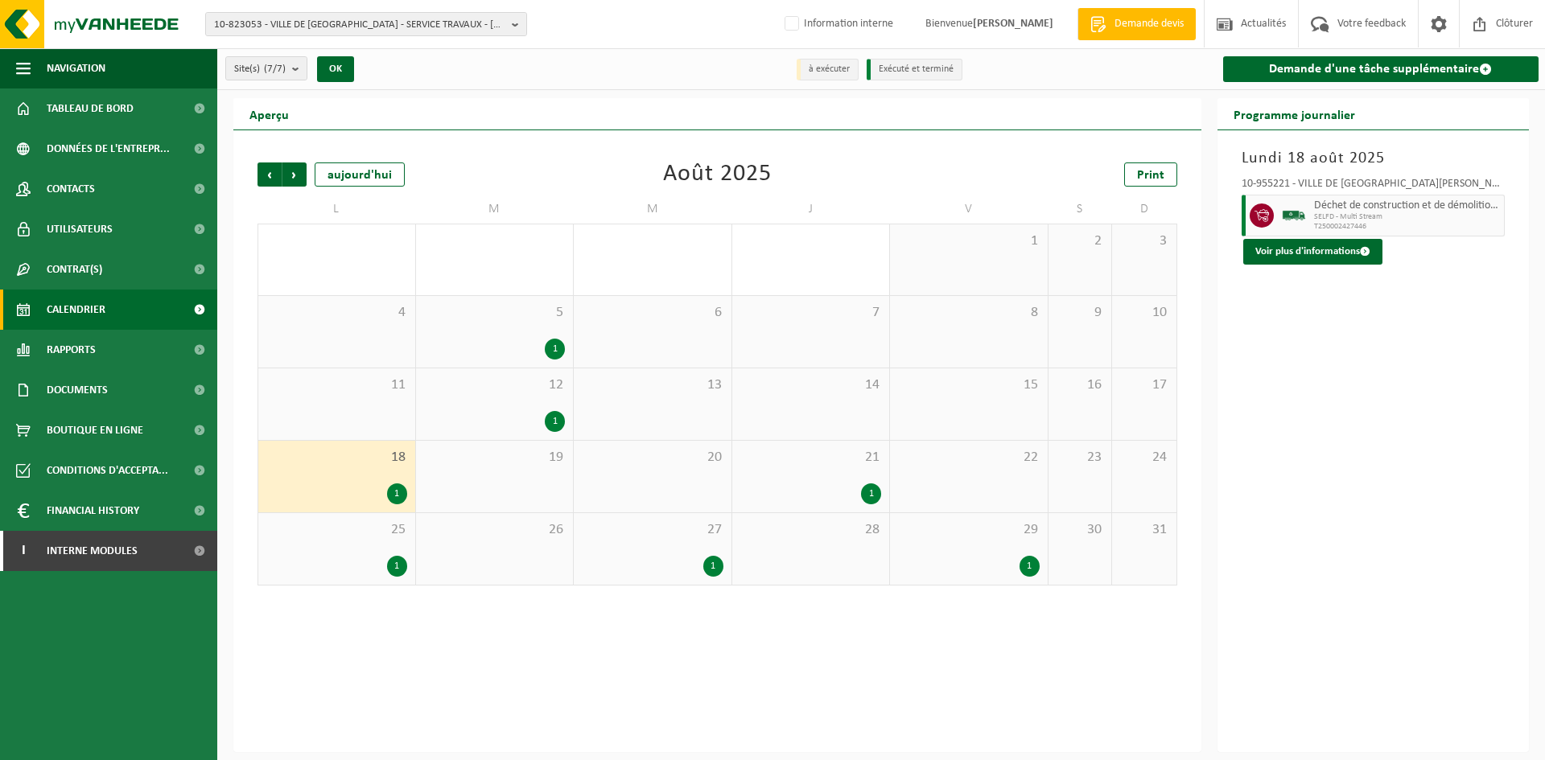
click at [501, 405] on div "12 1" at bounding box center [495, 405] width 158 height 72
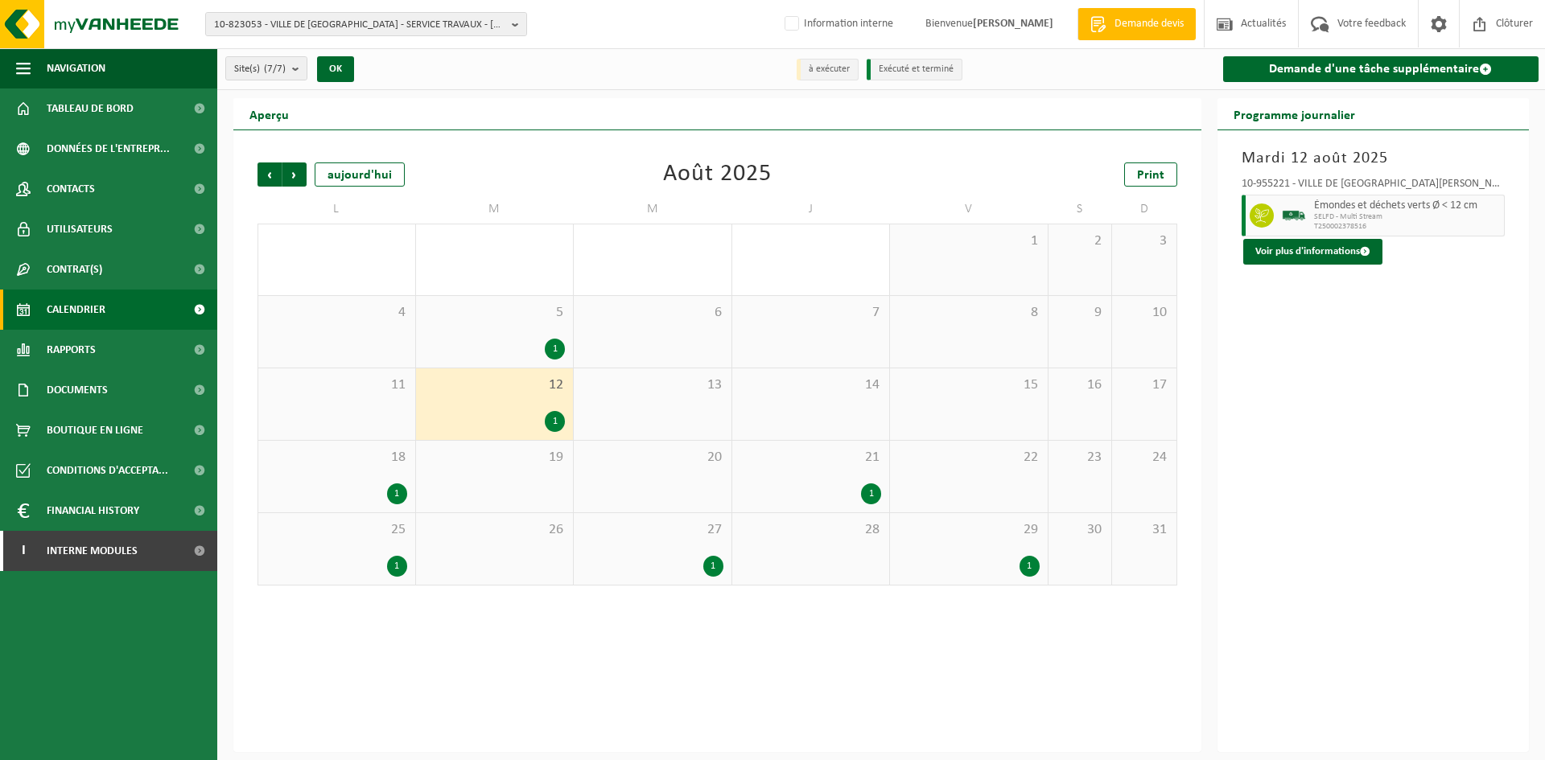
click at [544, 330] on div "5 1" at bounding box center [495, 332] width 158 height 72
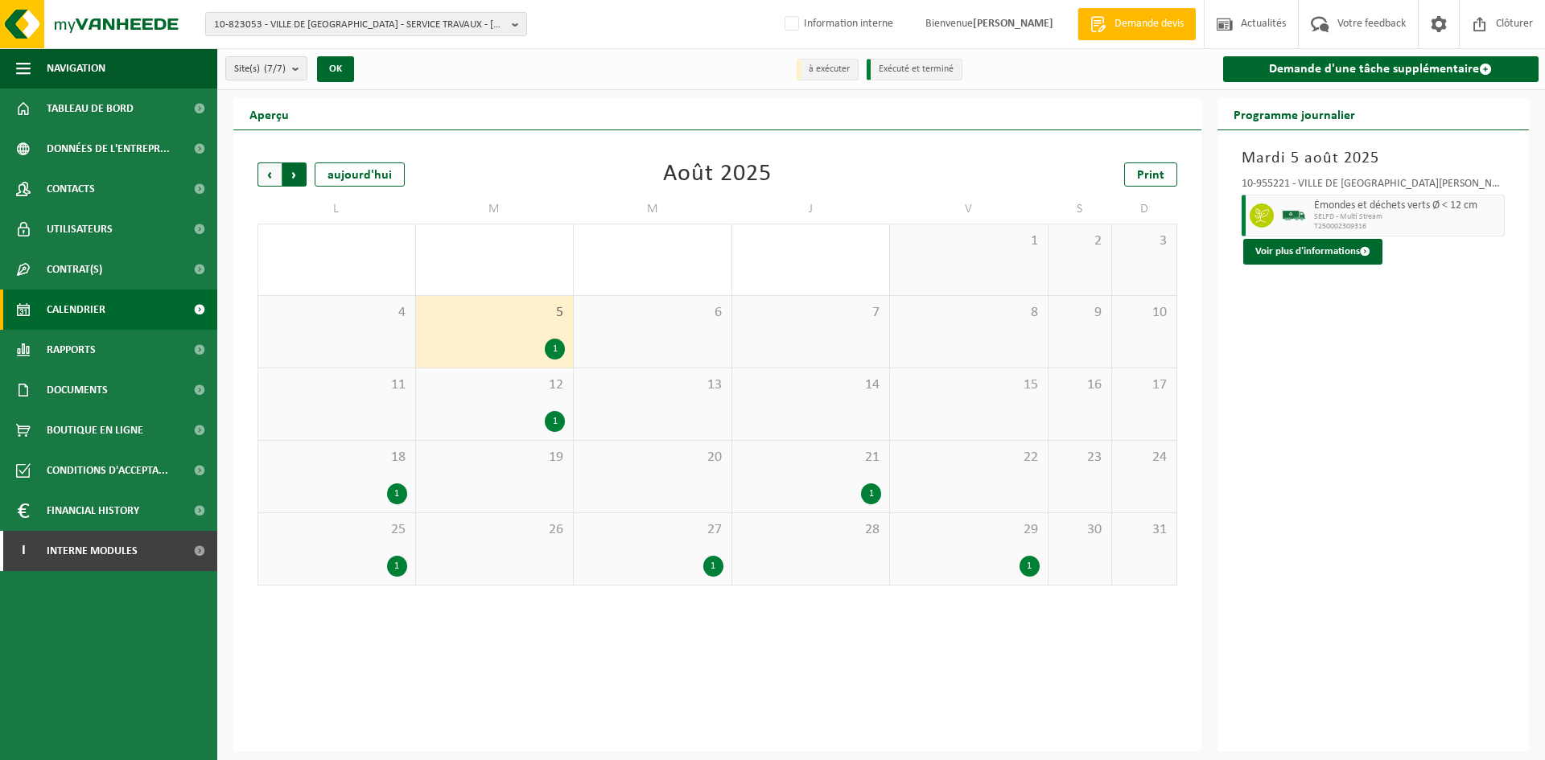
click at [271, 183] on span "Précédent" at bounding box center [270, 175] width 24 height 24
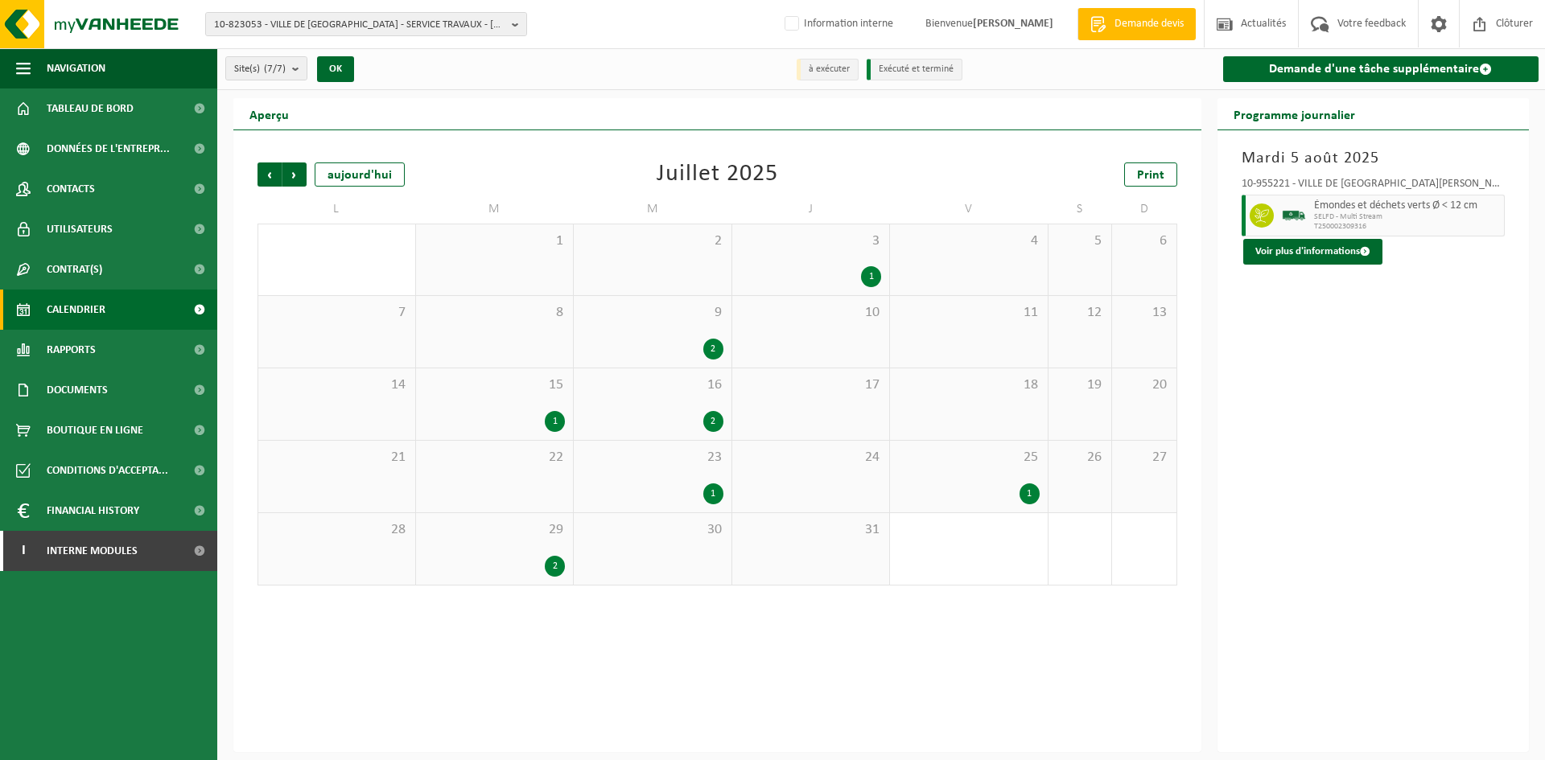
click at [517, 578] on div "29 2" at bounding box center [495, 549] width 158 height 72
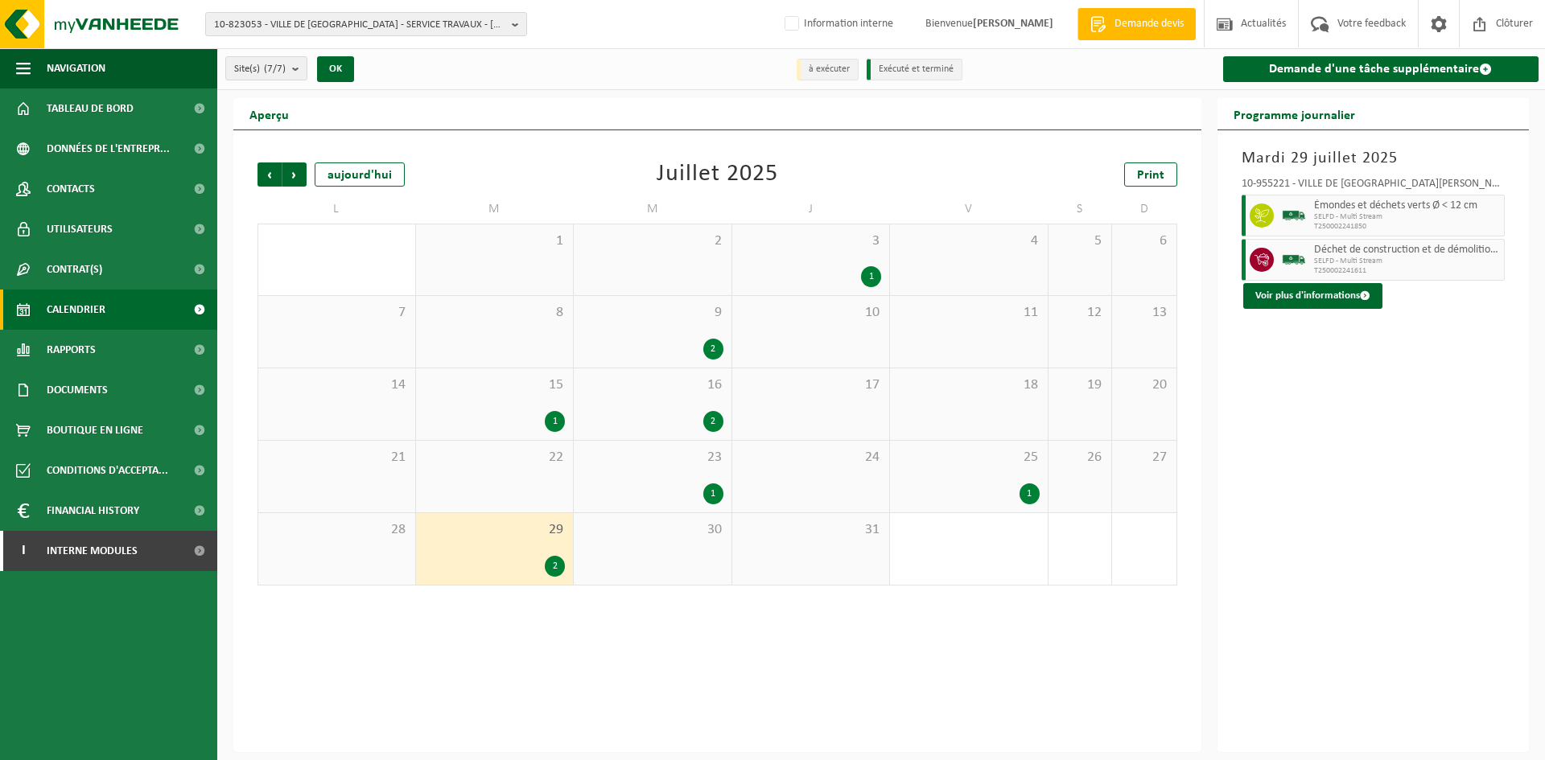
click at [1012, 484] on div "1" at bounding box center [969, 494] width 142 height 21
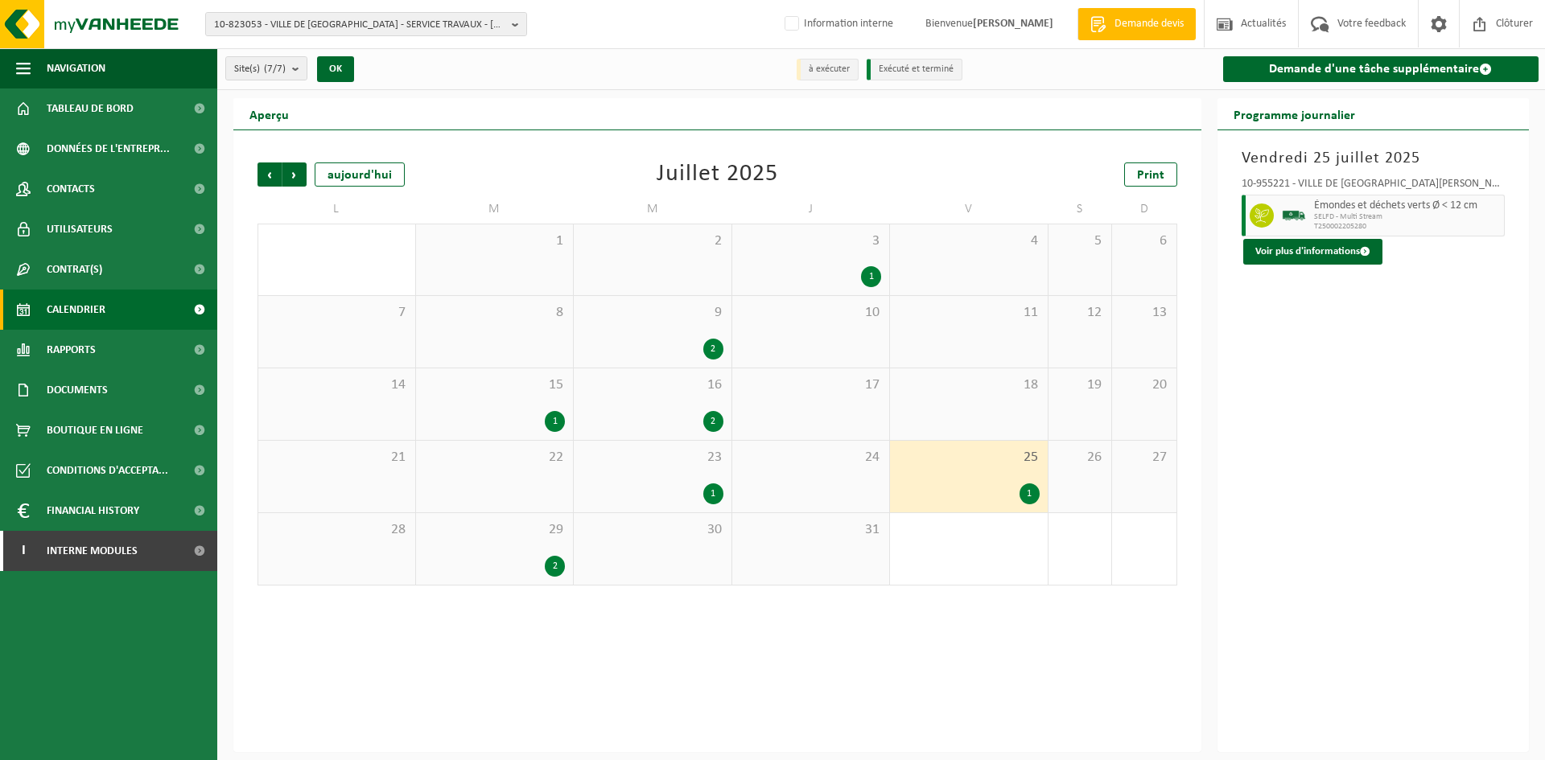
click at [680, 474] on div "23 1" at bounding box center [653, 477] width 158 height 72
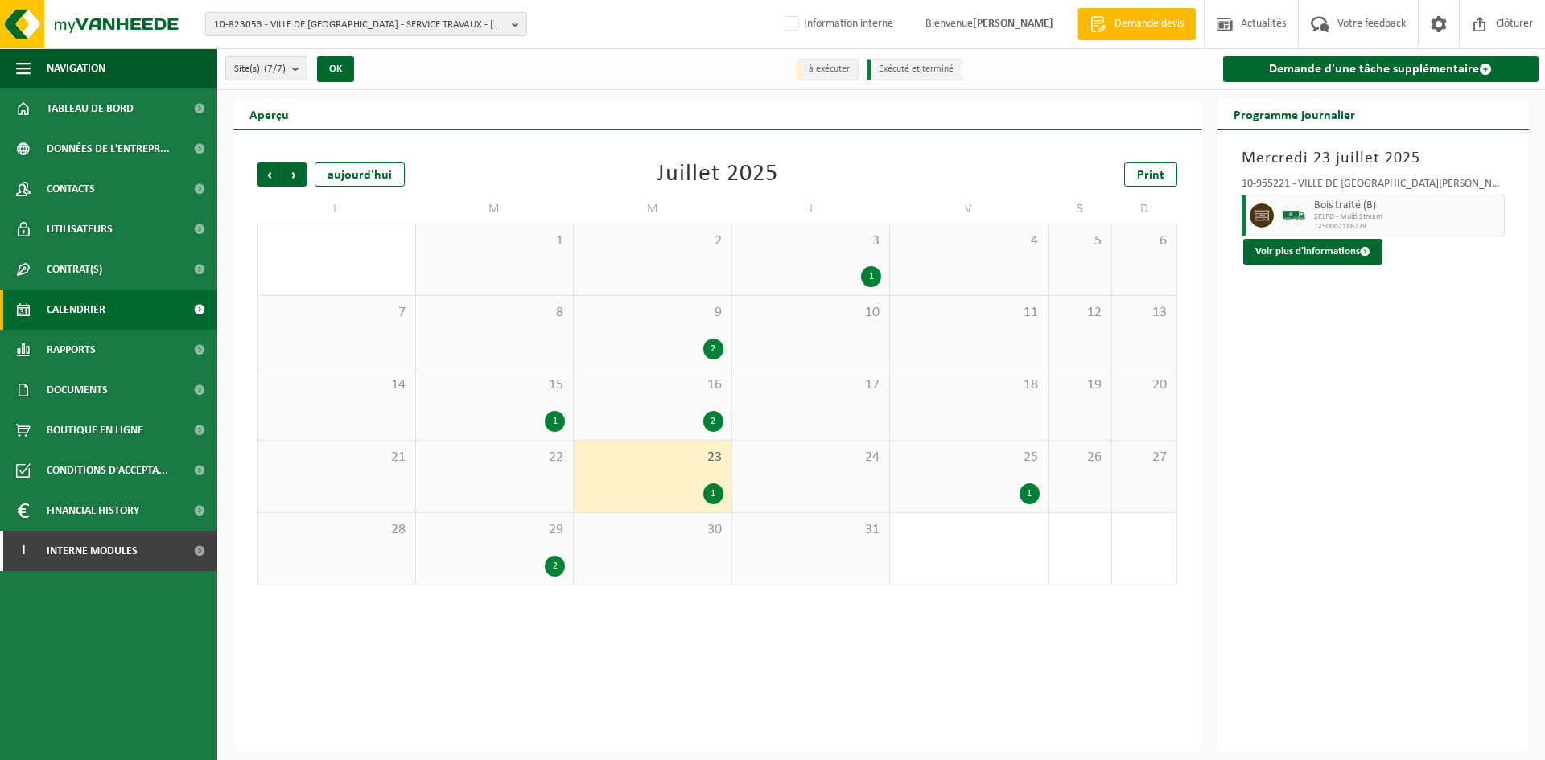
click at [688, 389] on span "16" at bounding box center [653, 386] width 142 height 18
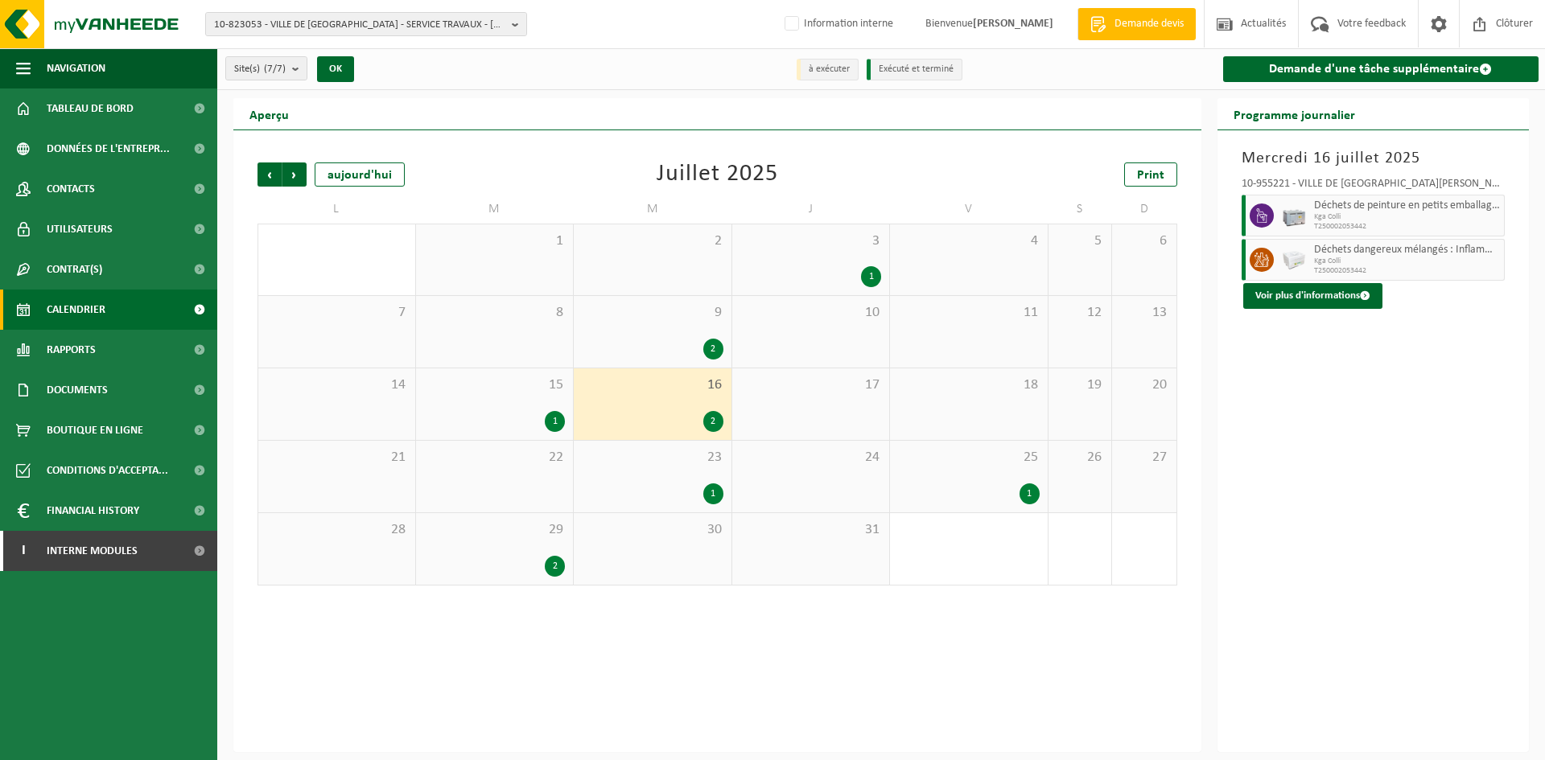
click at [699, 476] on div "23 1" at bounding box center [653, 477] width 158 height 72
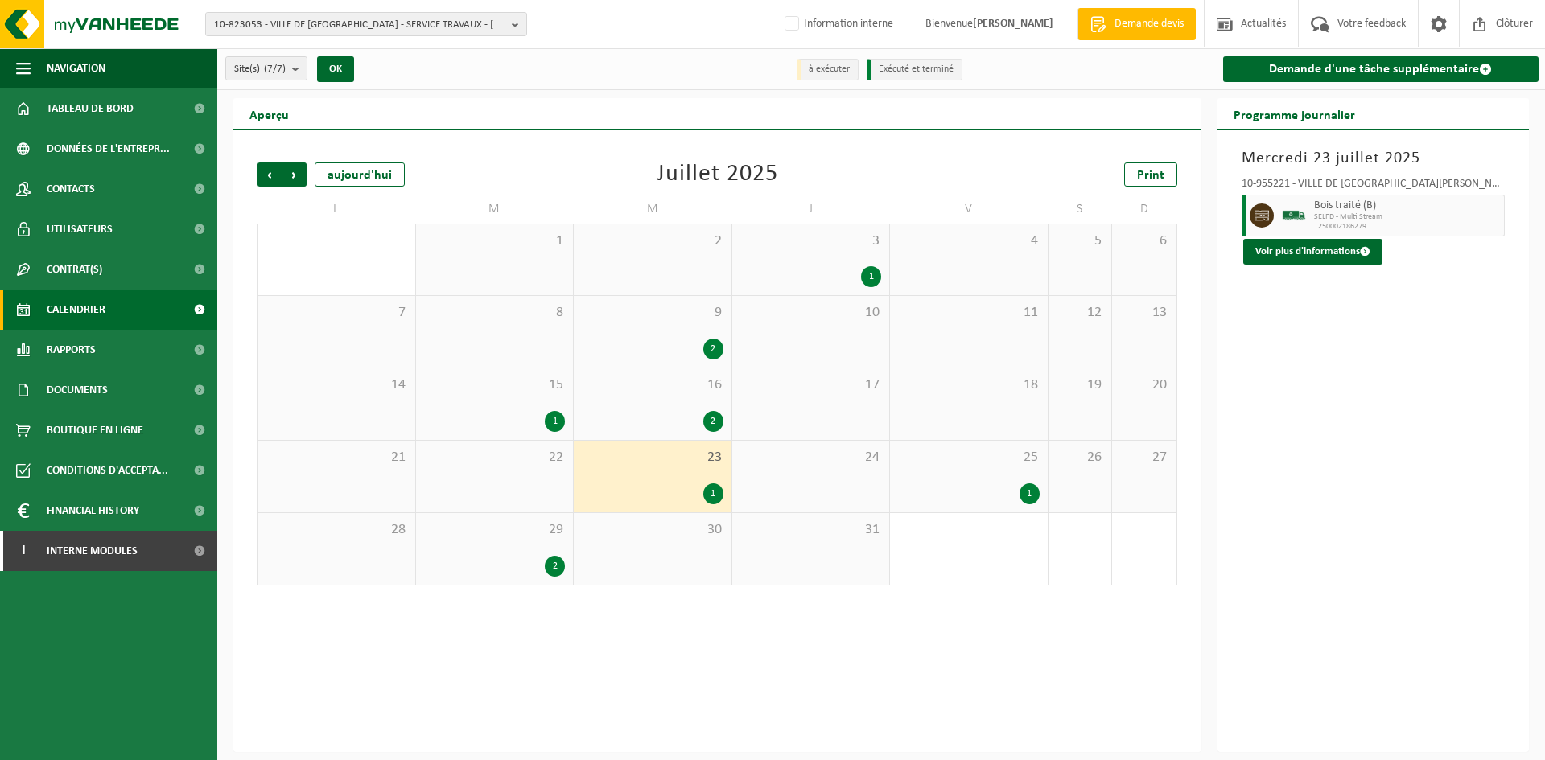
click at [699, 420] on div "2" at bounding box center [653, 421] width 142 height 21
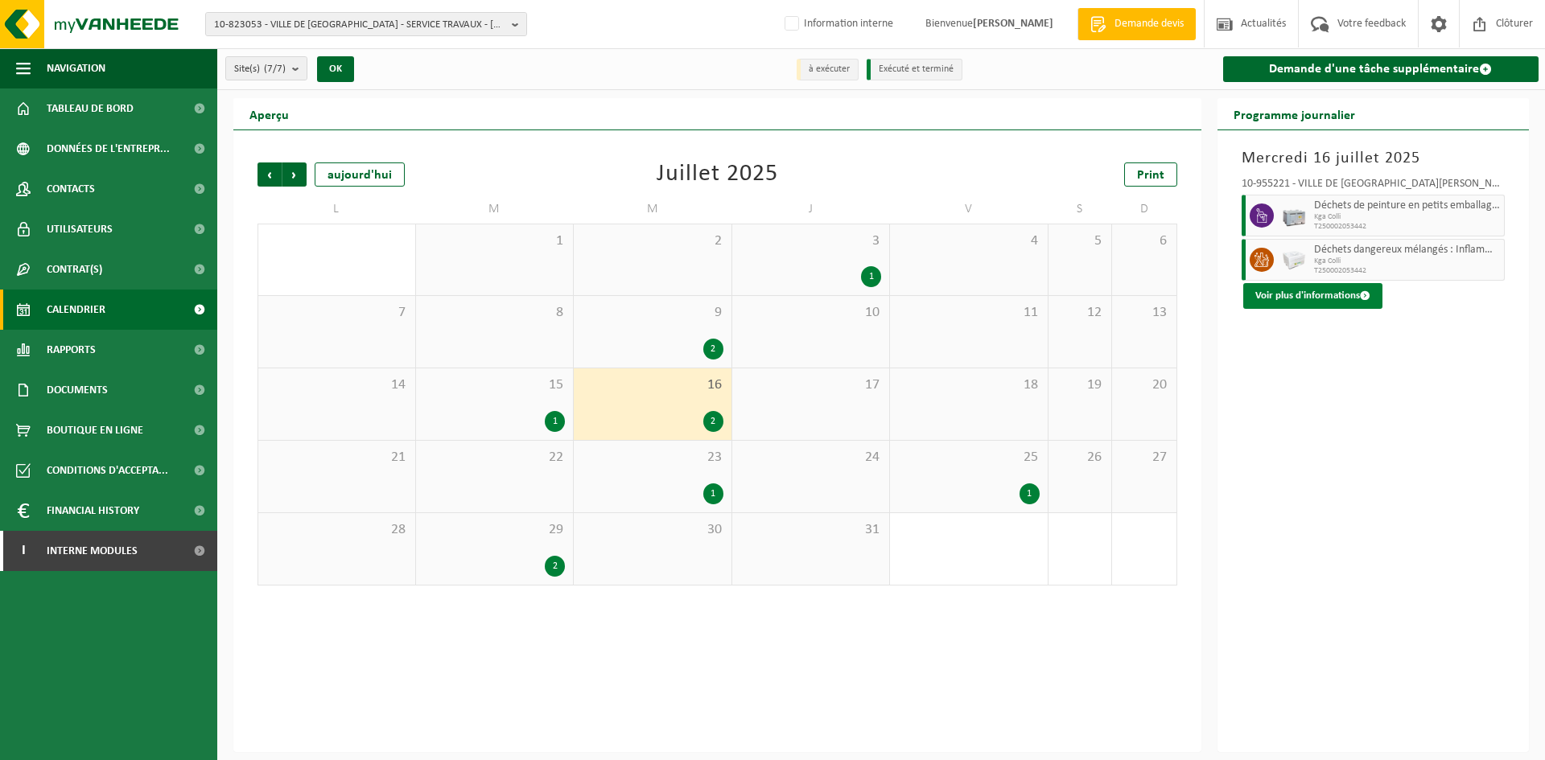
click at [1337, 299] on button "Voir plus d'informations" at bounding box center [1312, 296] width 139 height 26
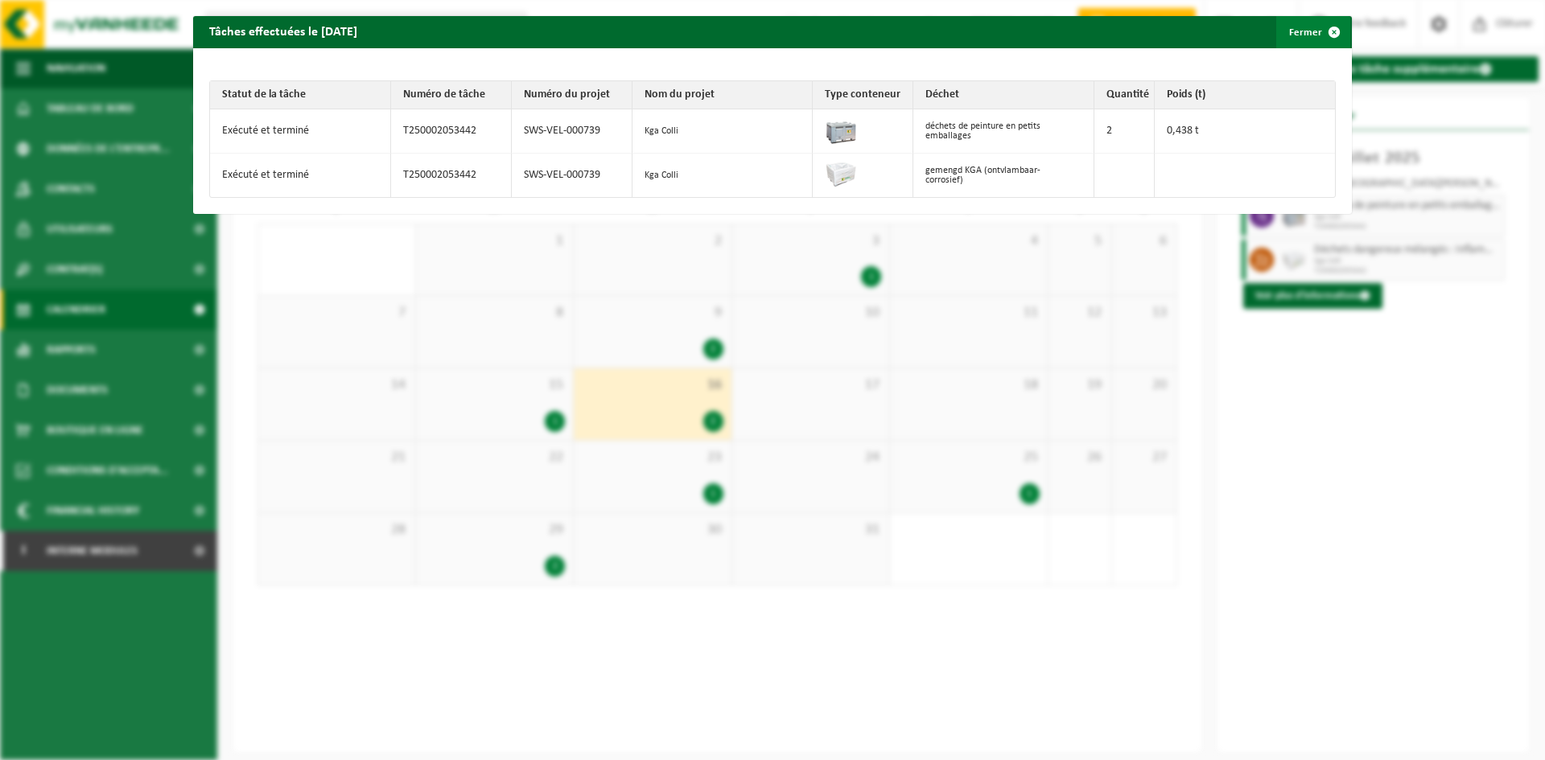
click at [1321, 30] on span "button" at bounding box center [1334, 32] width 32 height 32
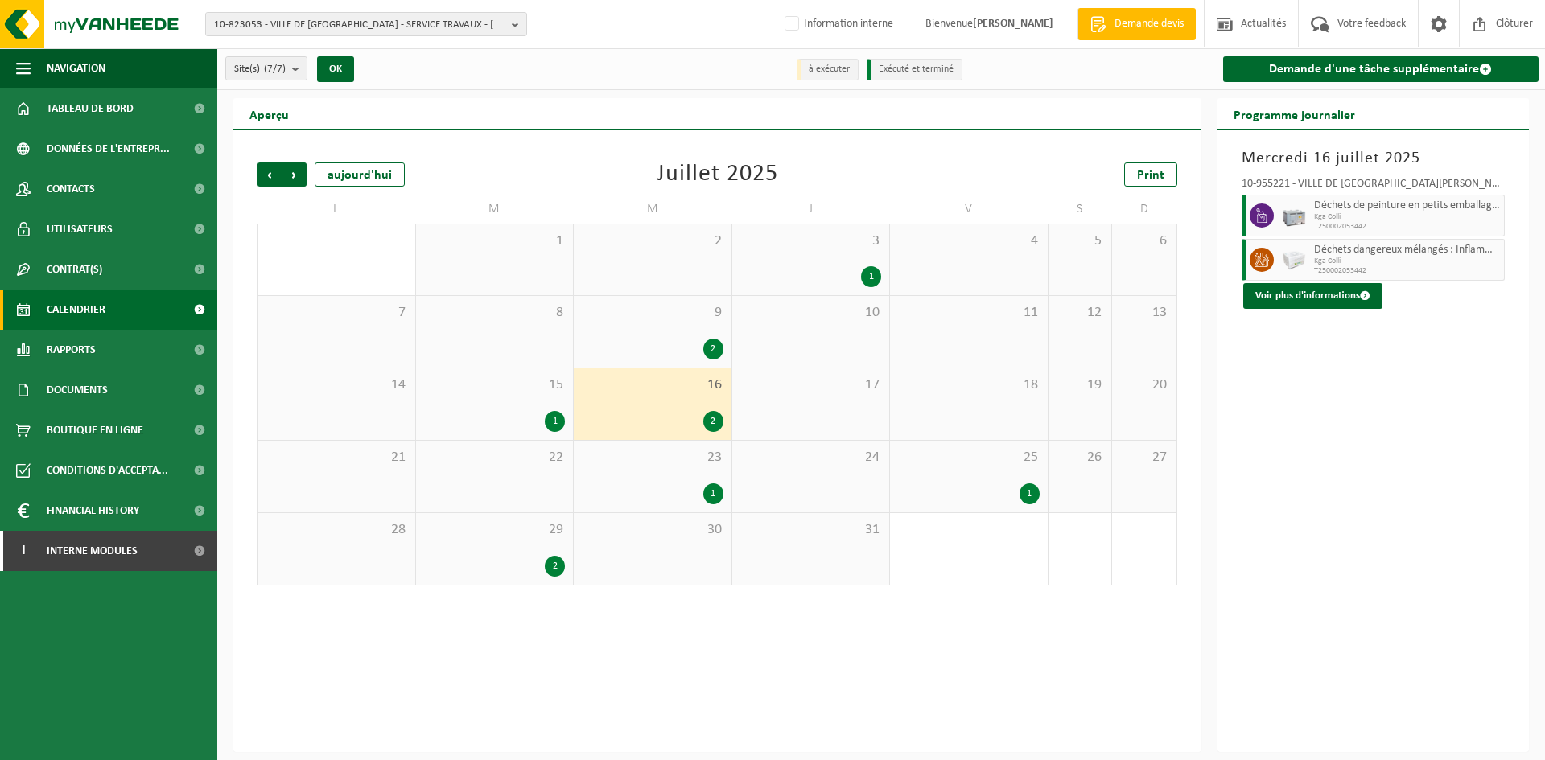
click at [529, 405] on div "15 1" at bounding box center [495, 405] width 158 height 72
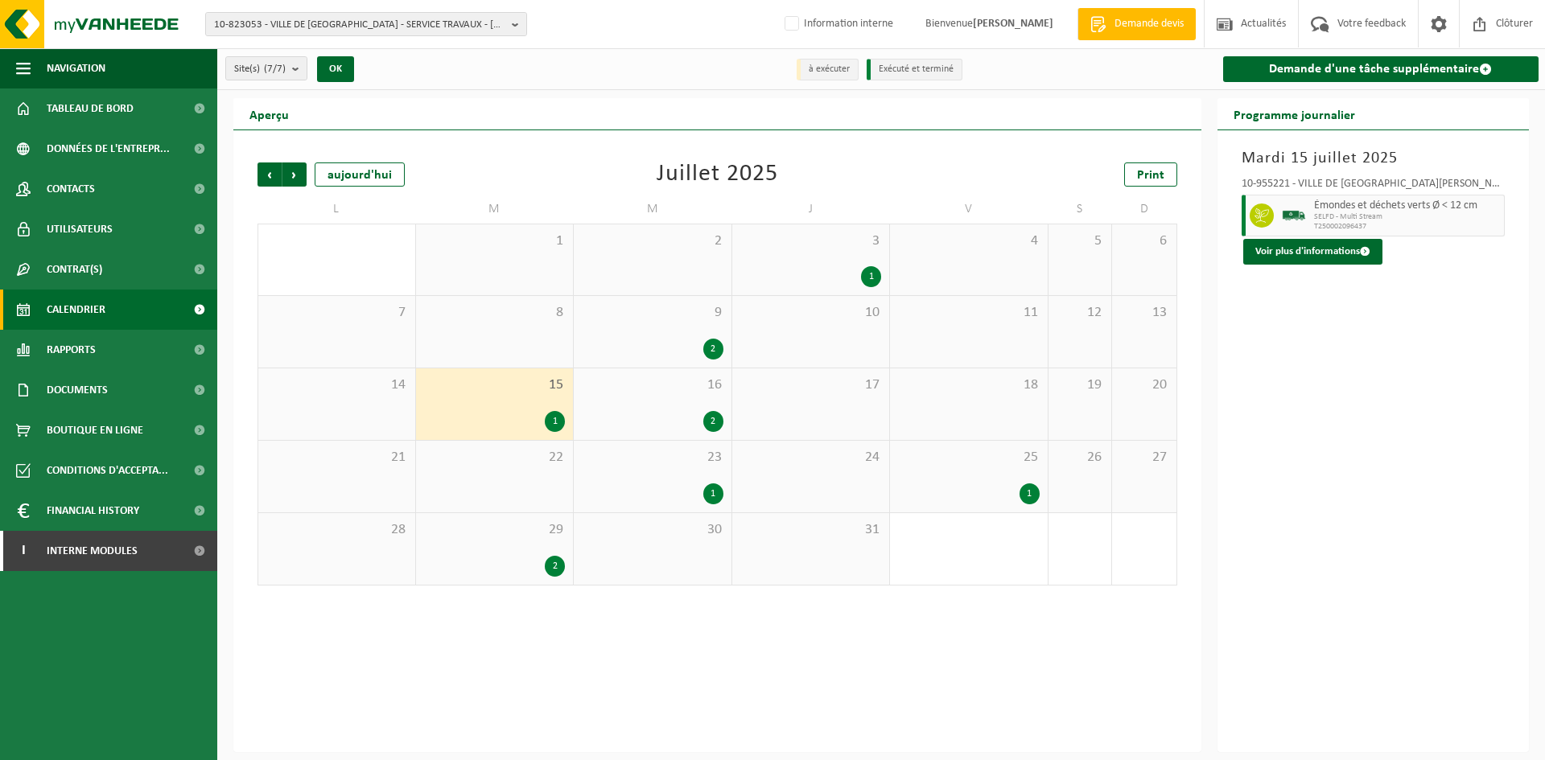
click at [695, 336] on div "9 2" at bounding box center [653, 332] width 158 height 72
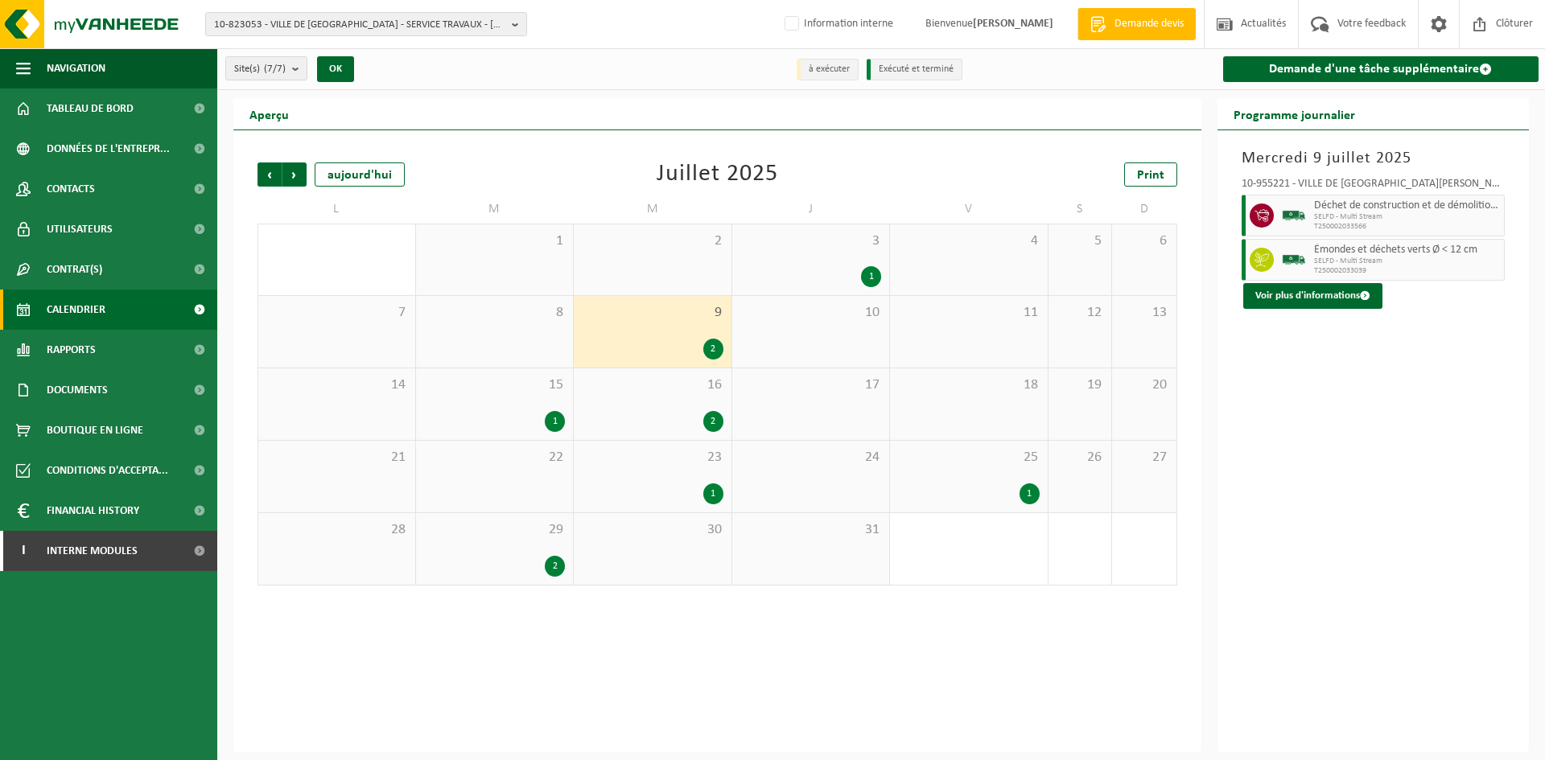
click at [848, 261] on div "3 1" at bounding box center [811, 260] width 158 height 71
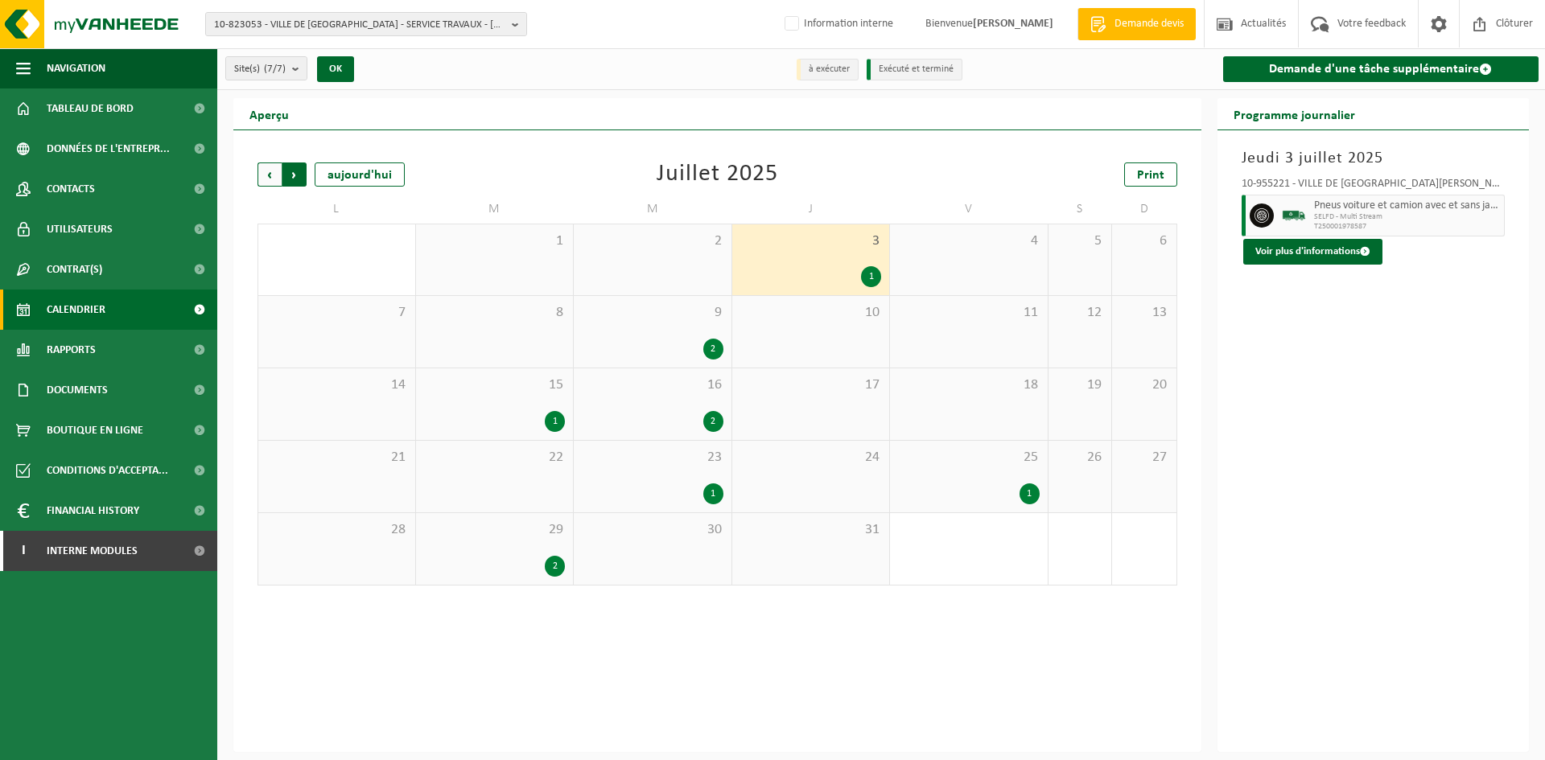
click at [267, 178] on span "Précédent" at bounding box center [270, 175] width 24 height 24
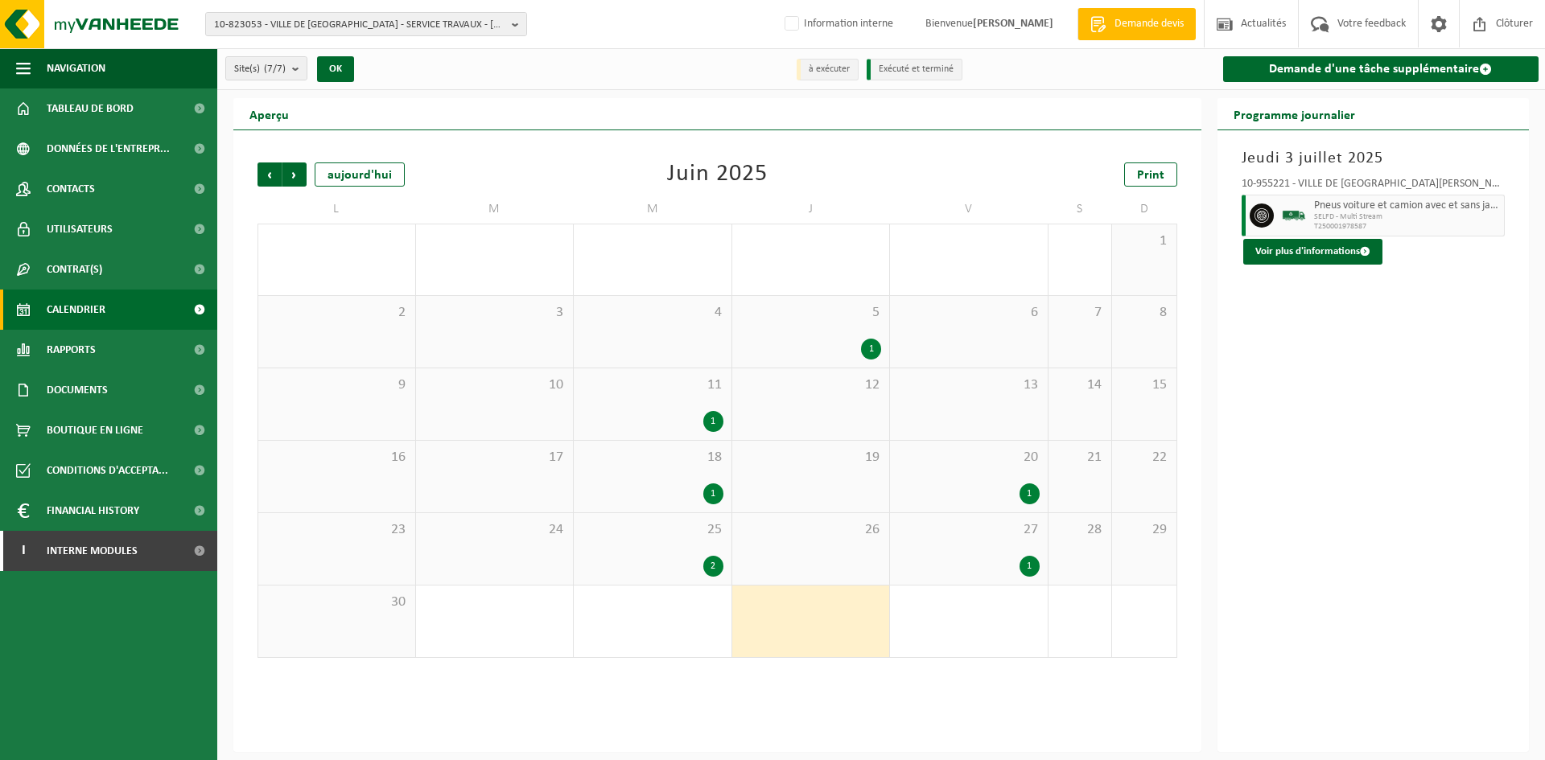
click at [679, 559] on div "2" at bounding box center [653, 566] width 142 height 21
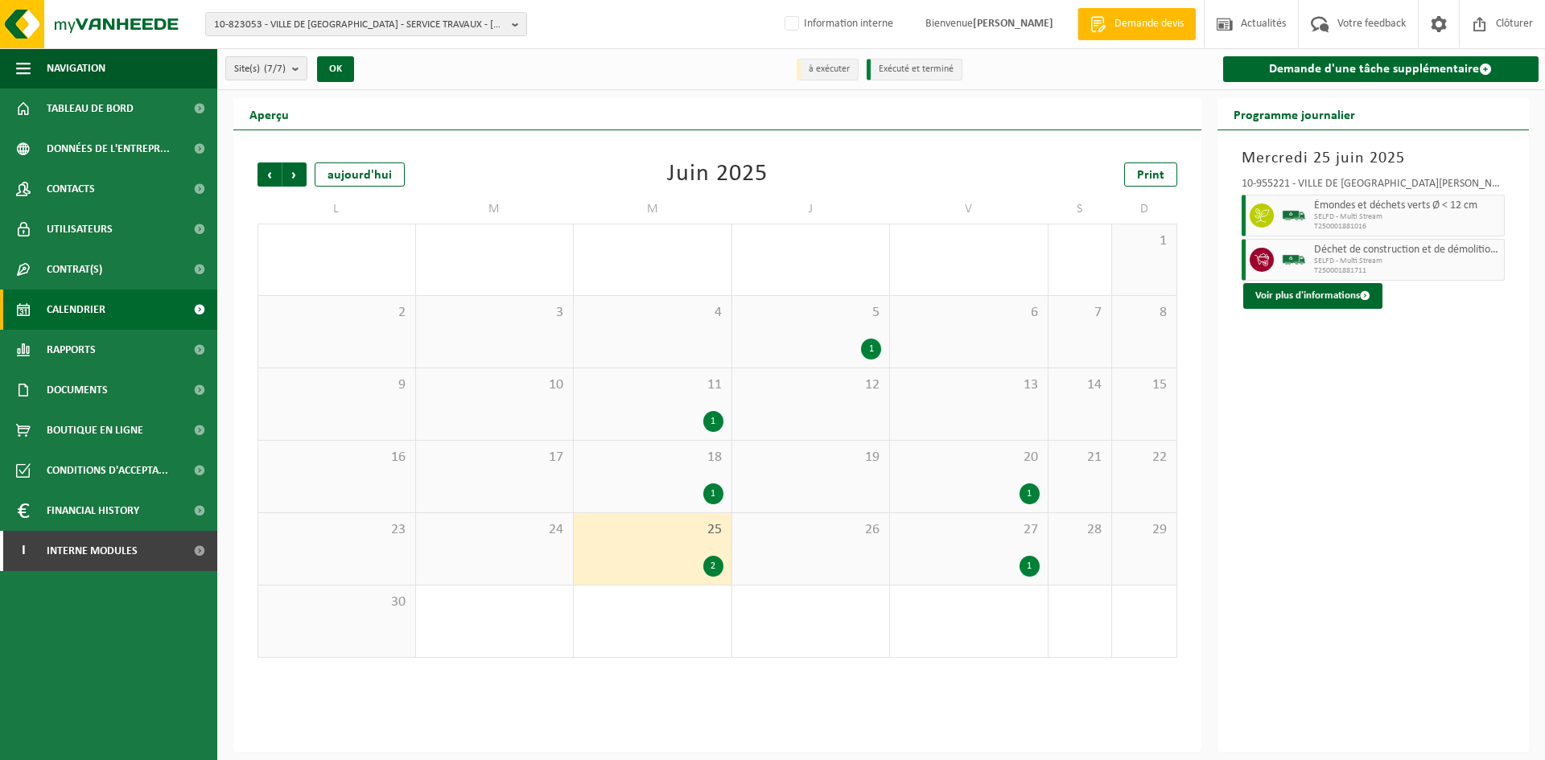
click at [991, 551] on div "27 1" at bounding box center [969, 549] width 158 height 72
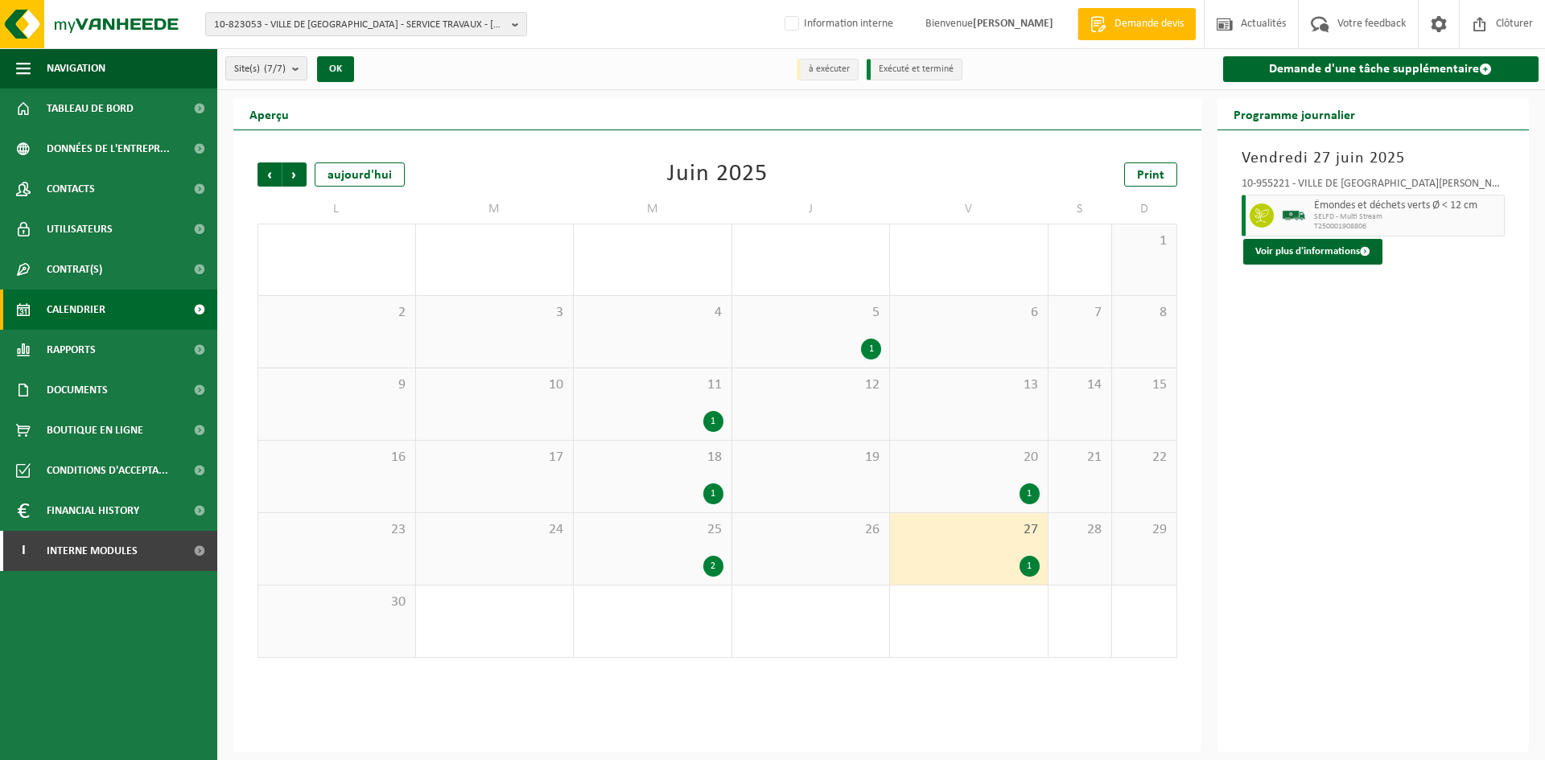
click at [983, 476] on div "20 1" at bounding box center [969, 477] width 158 height 72
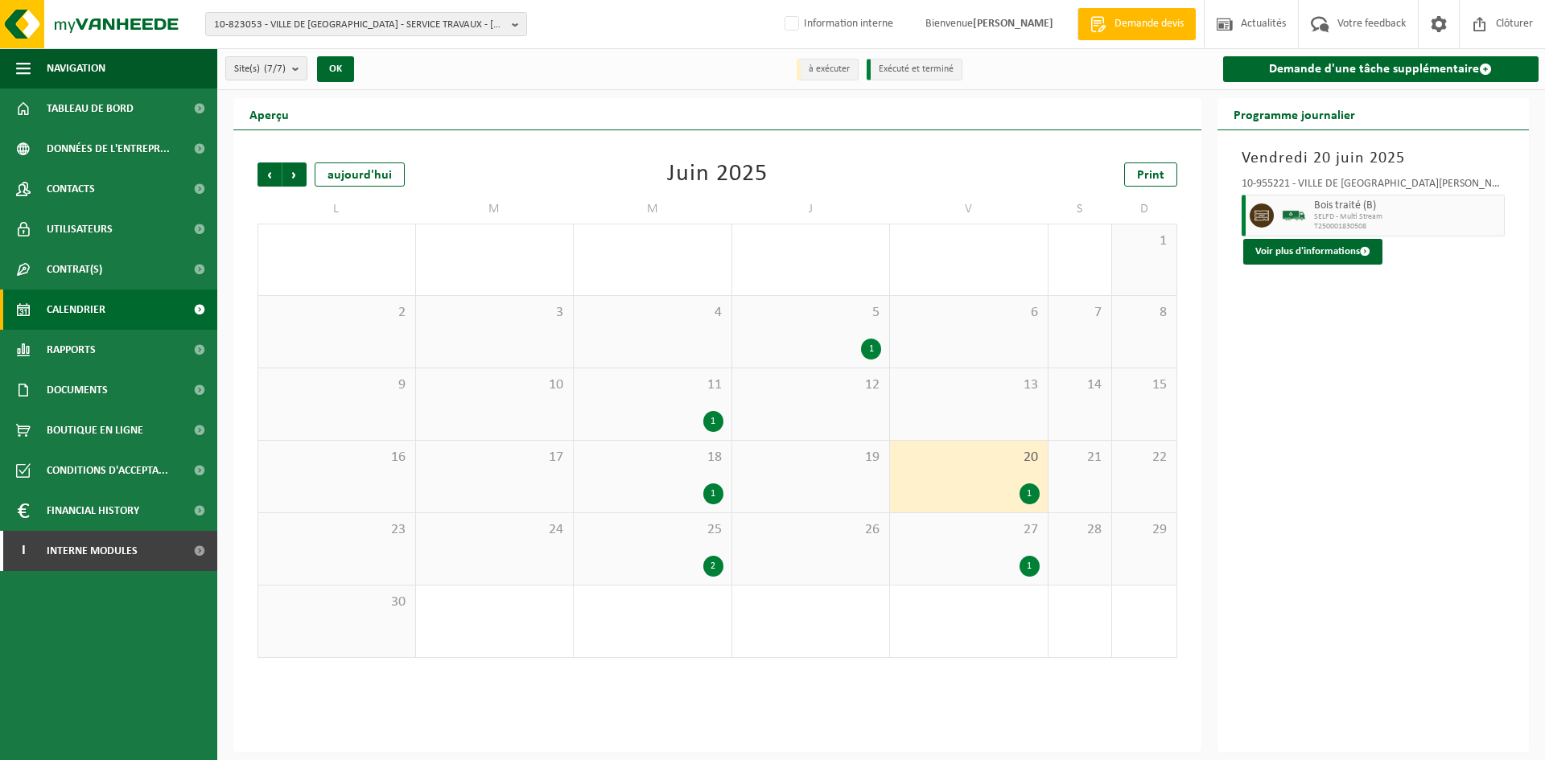
click at [657, 482] on div "18 1" at bounding box center [653, 477] width 158 height 72
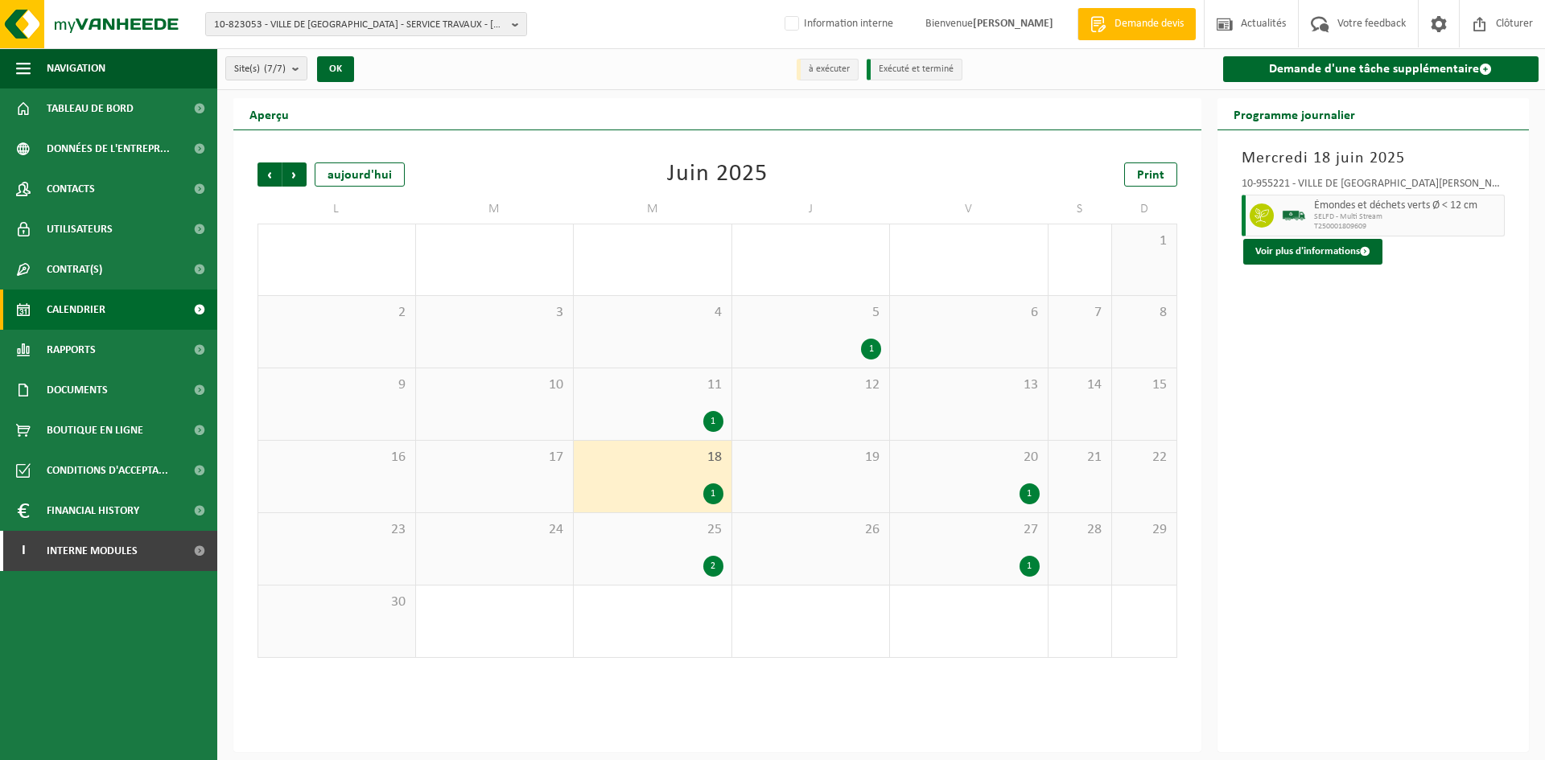
click at [686, 427] on div "1" at bounding box center [653, 421] width 142 height 21
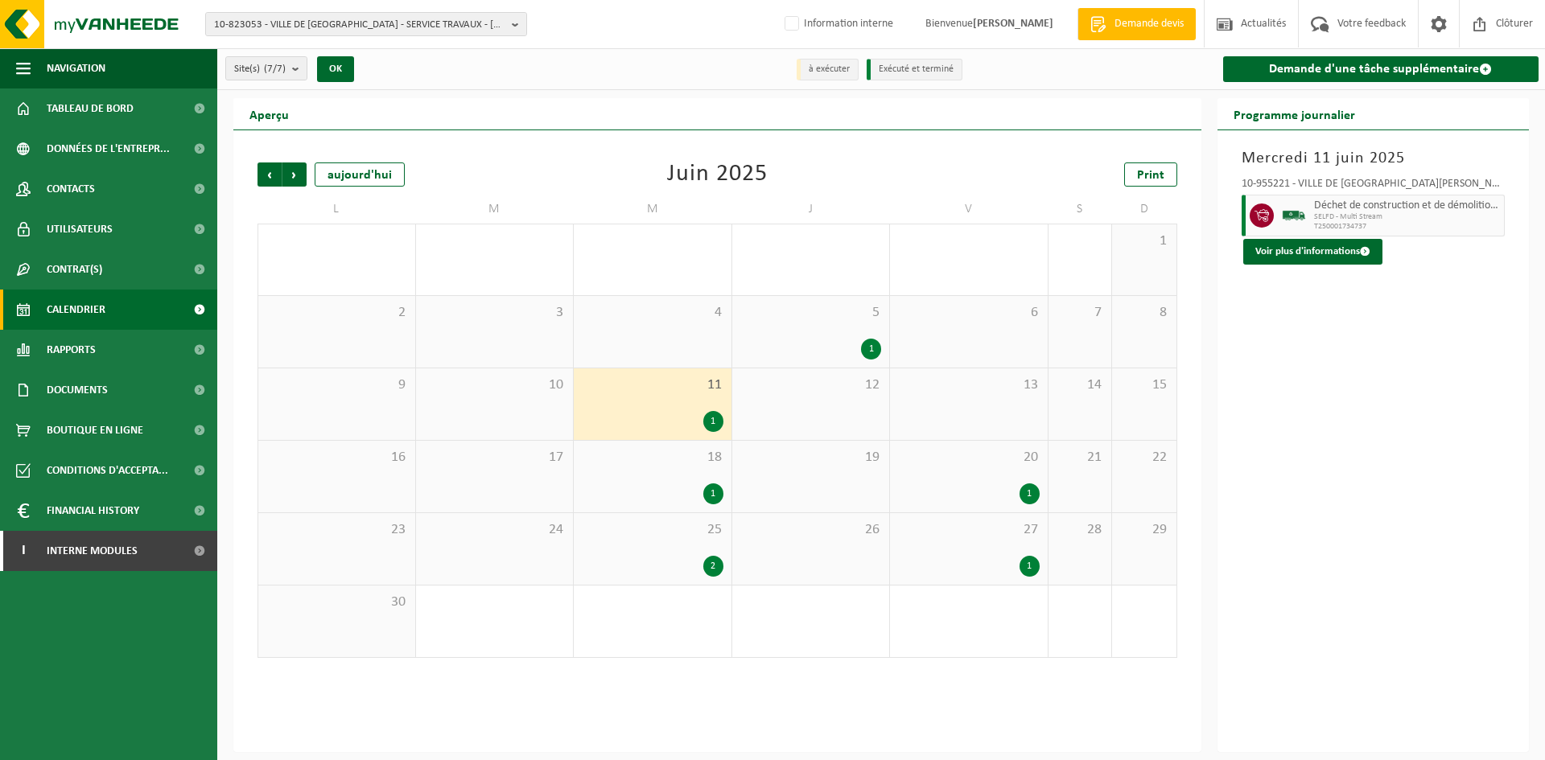
click at [849, 343] on div "1" at bounding box center [811, 349] width 142 height 21
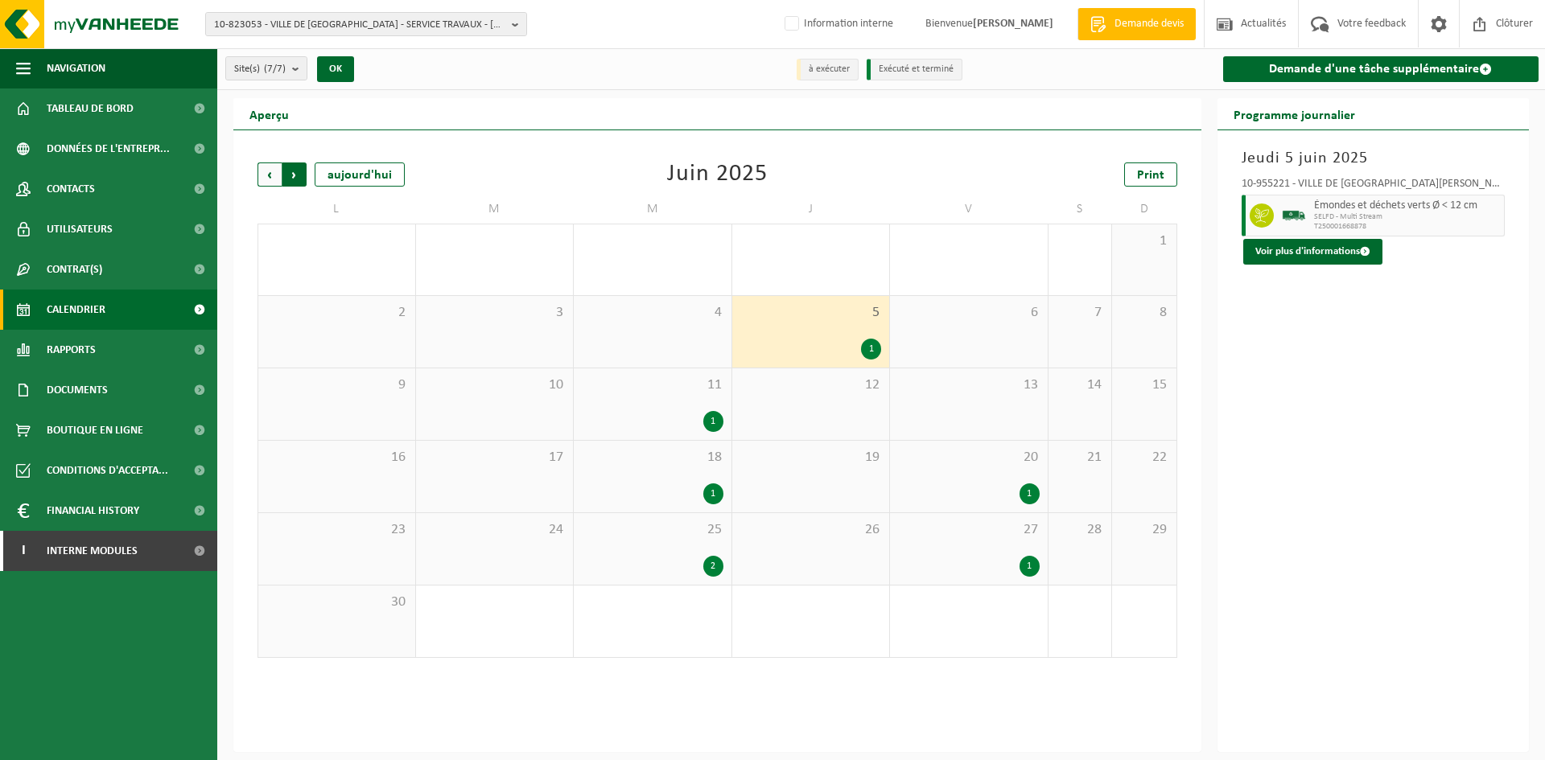
click at [264, 176] on span "Précédent" at bounding box center [270, 175] width 24 height 24
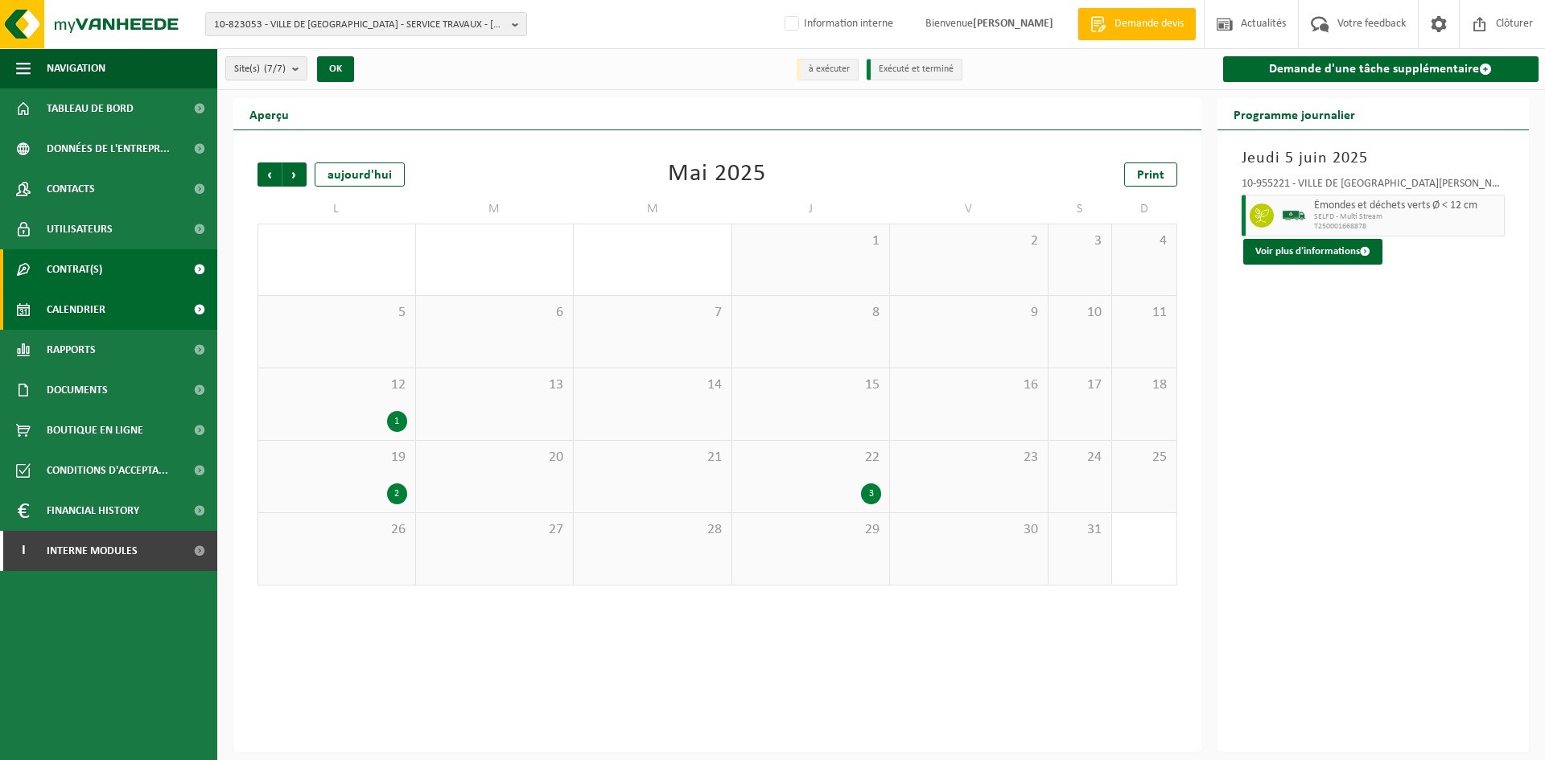
click at [95, 273] on span "Contrat(s)" at bounding box center [75, 269] width 56 height 40
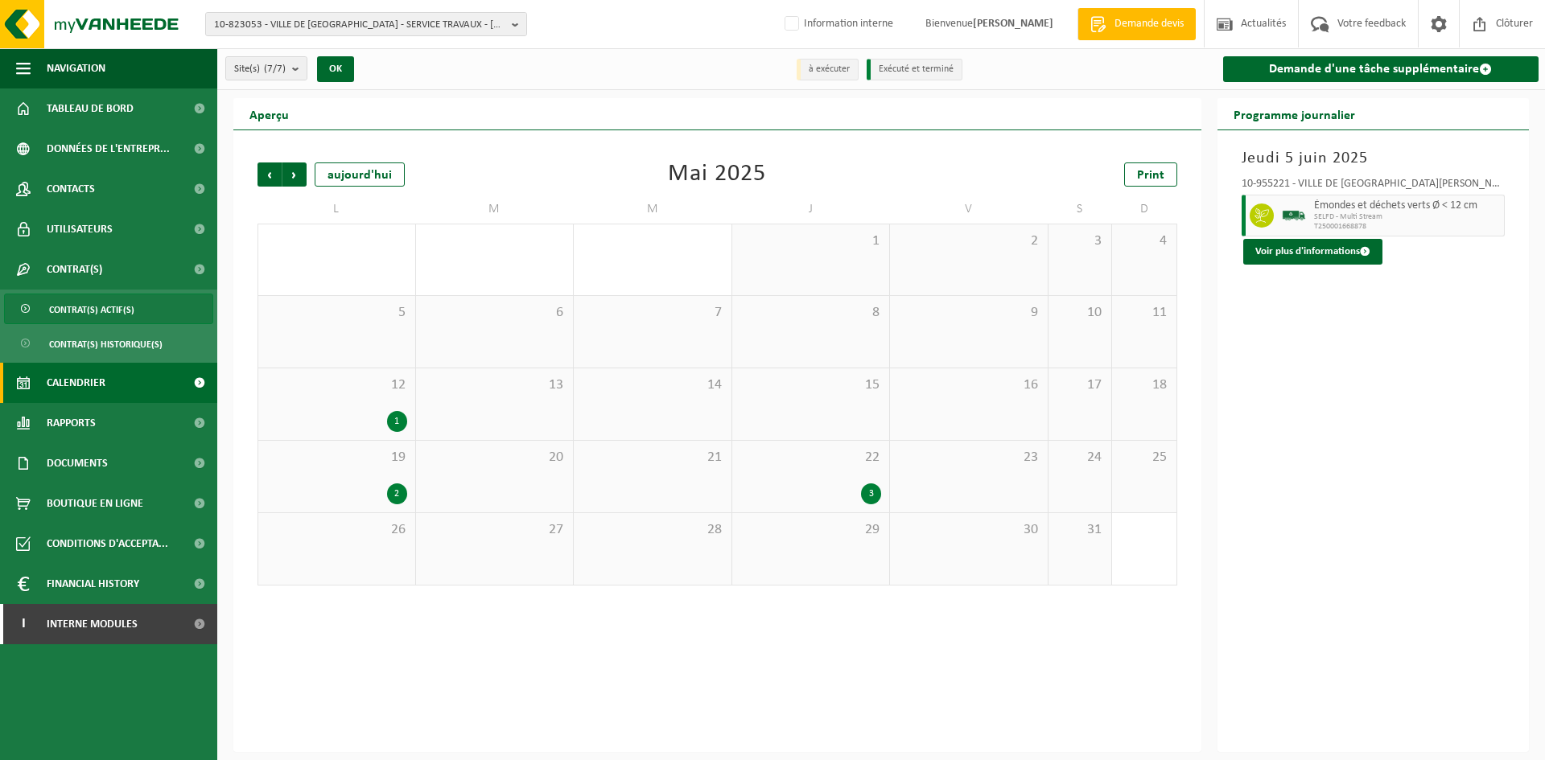
click at [99, 309] on span "Contrat(s) actif(s)" at bounding box center [91, 310] width 85 height 31
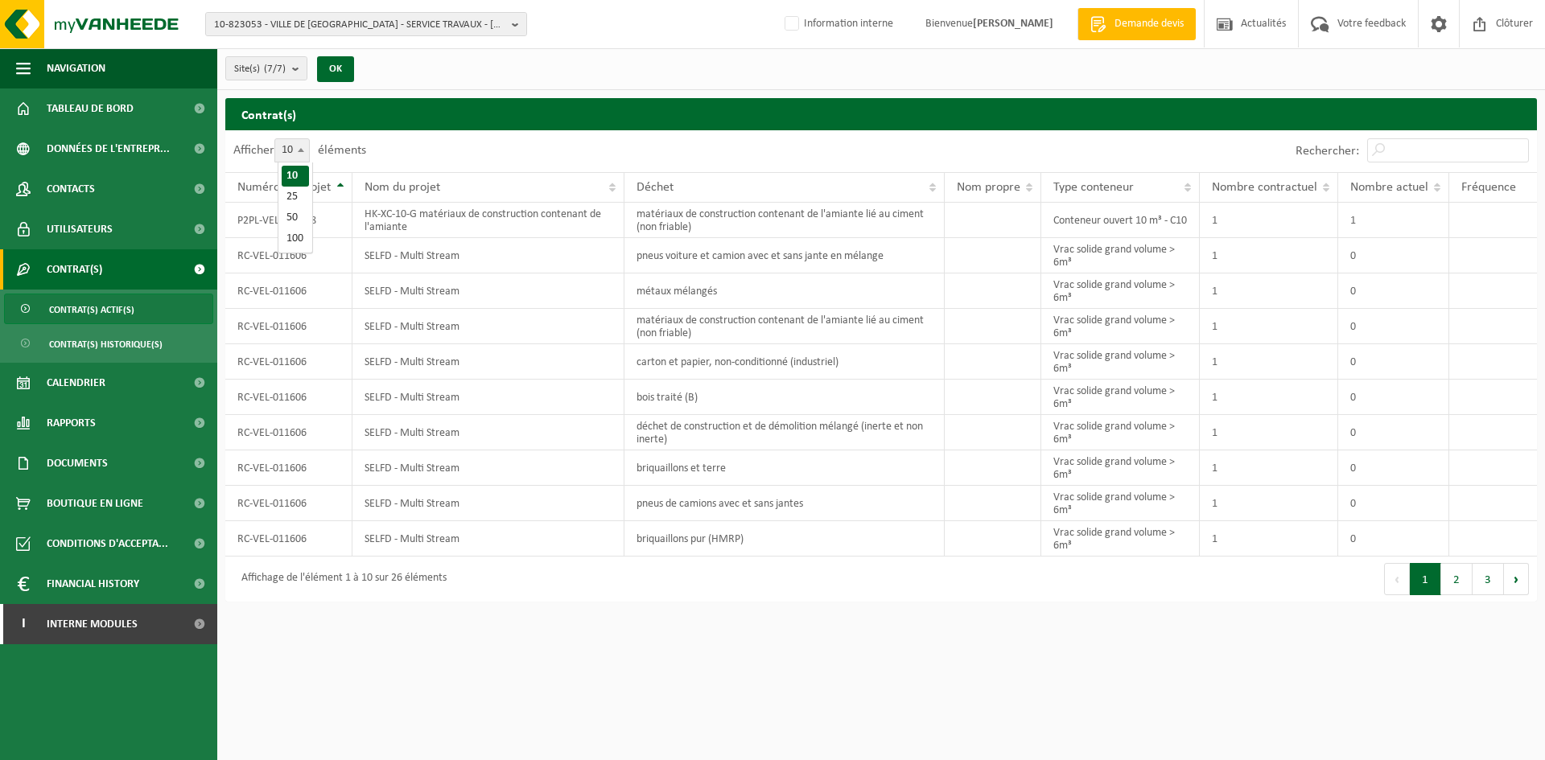
click at [307, 152] on span at bounding box center [301, 149] width 16 height 21
click at [307, 139] on select "10 25 50 100" at bounding box center [302, 138] width 48 height 1
select select "100"
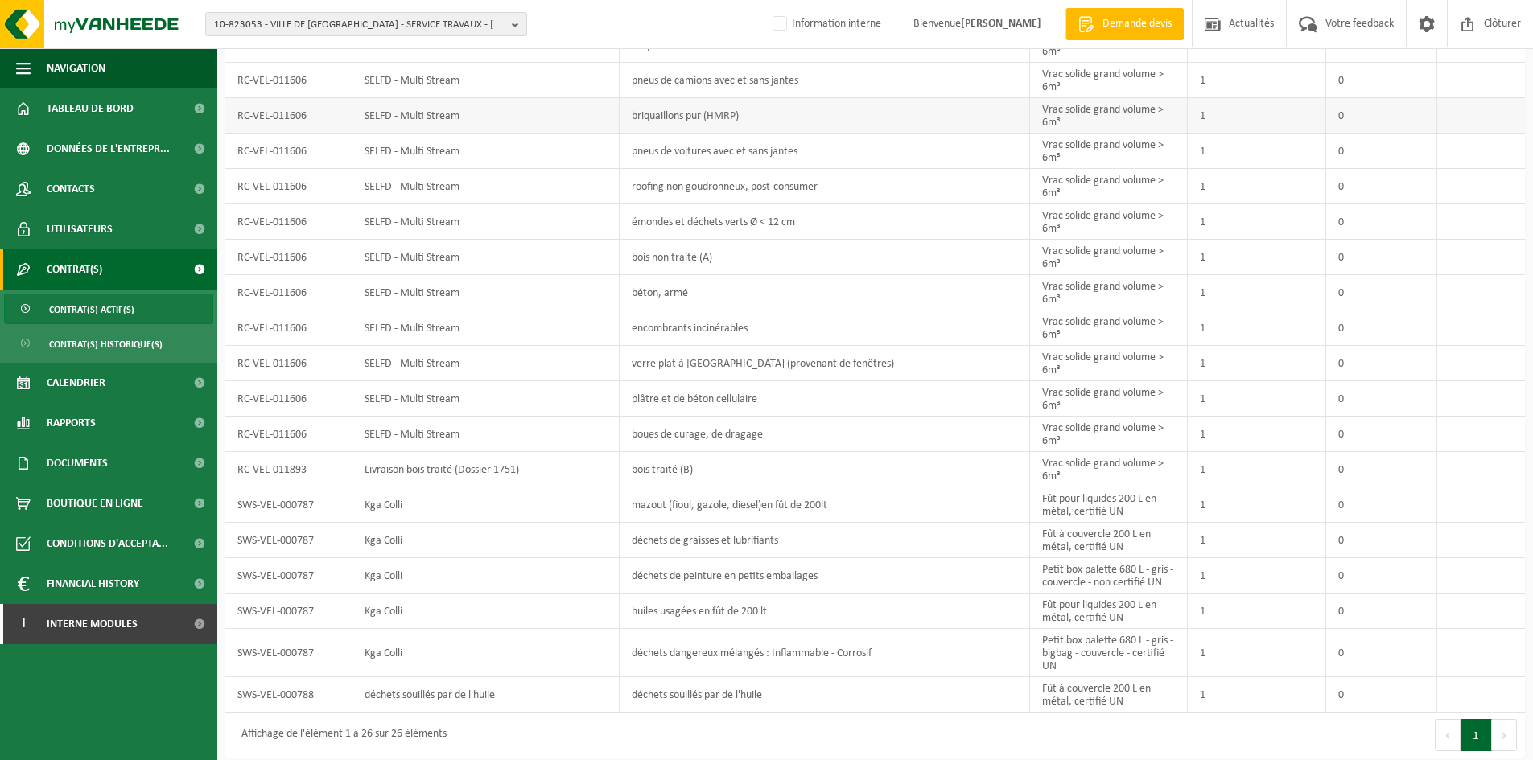
scroll to position [428, 0]
